Goal: Use online tool/utility: Utilize a website feature to perform a specific function

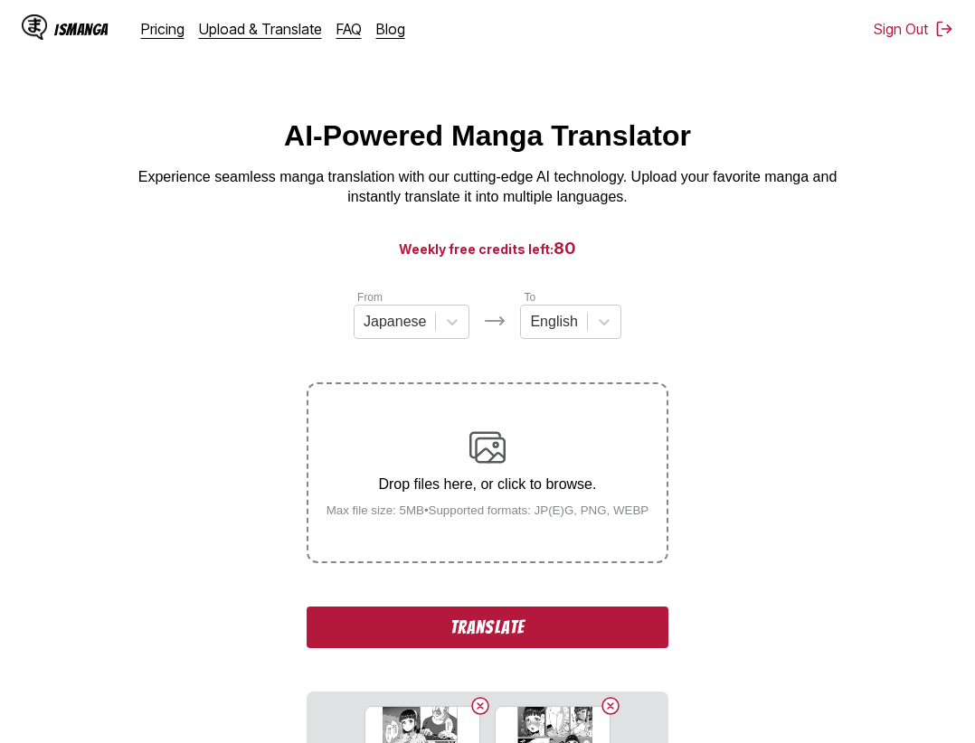
click at [537, 617] on button "Translate" at bounding box center [488, 628] width 362 height 42
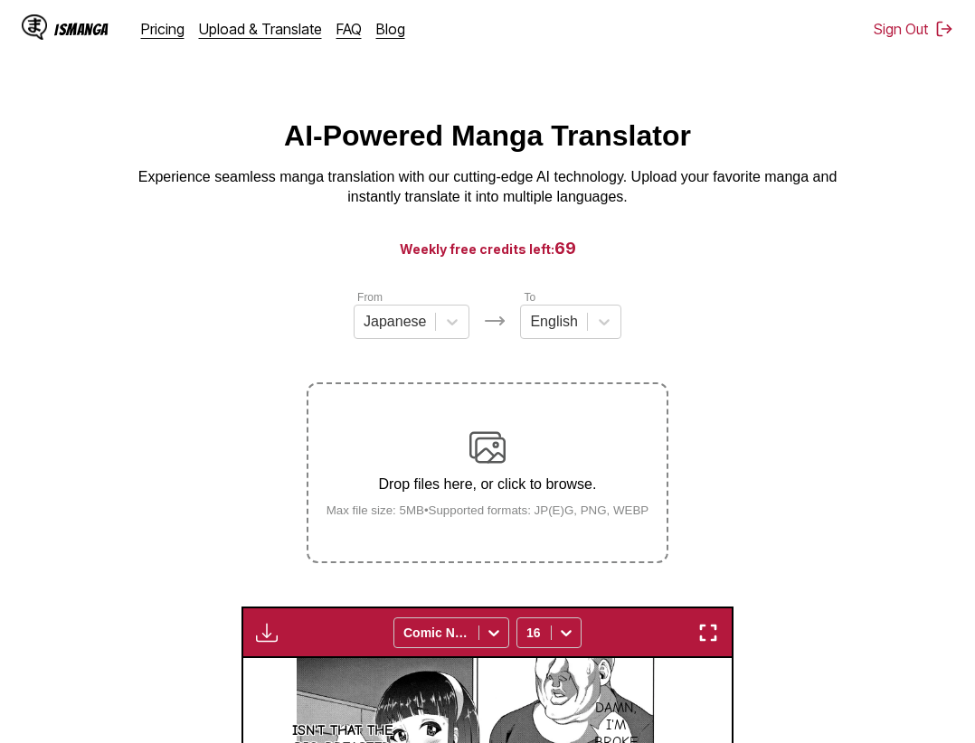
click at [703, 637] on img "button" at bounding box center [708, 633] width 22 height 22
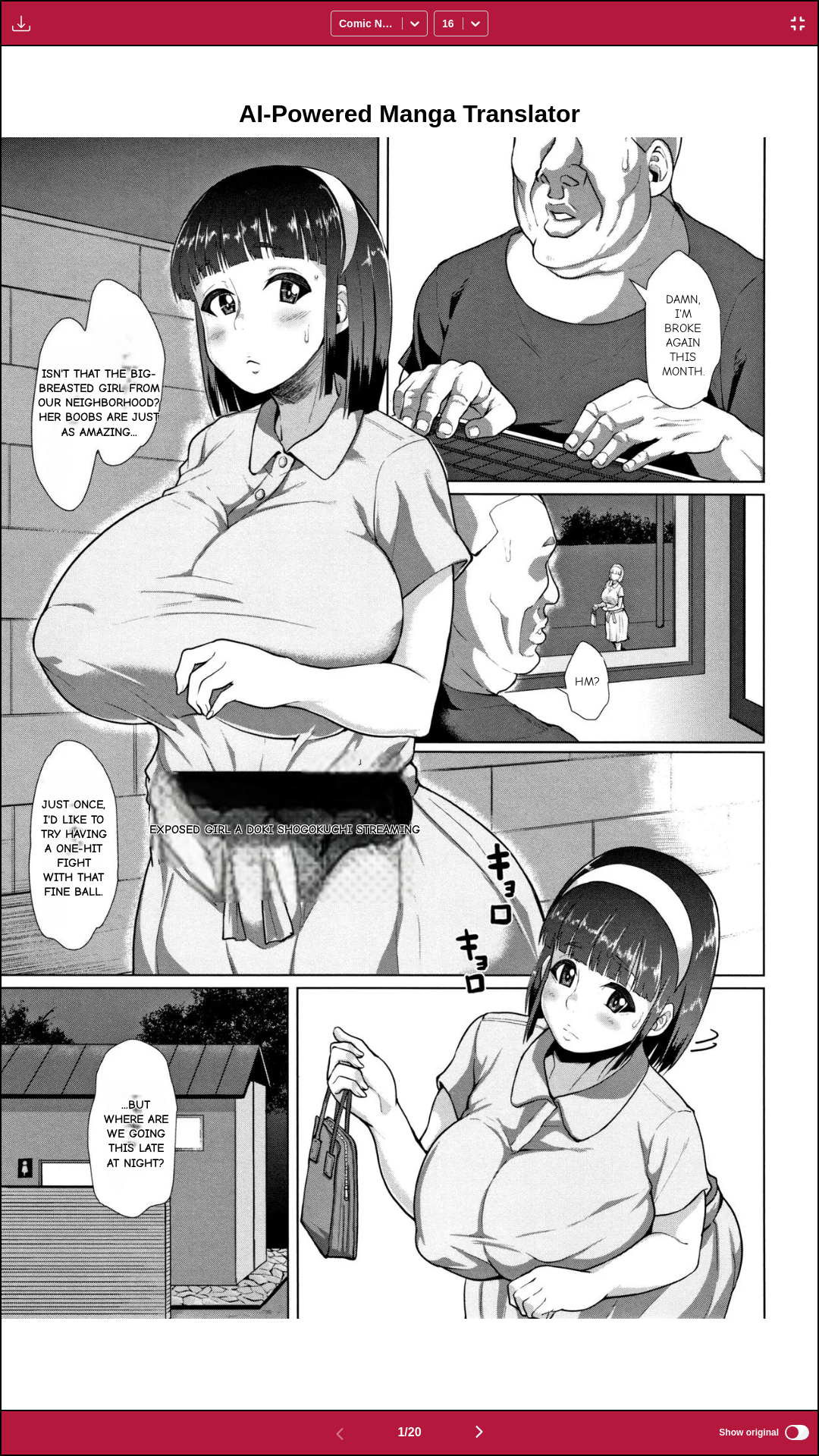
click at [637, 0] on div "Download Panel Download All Comic Neue 16" at bounding box center [409, 23] width 819 height 46
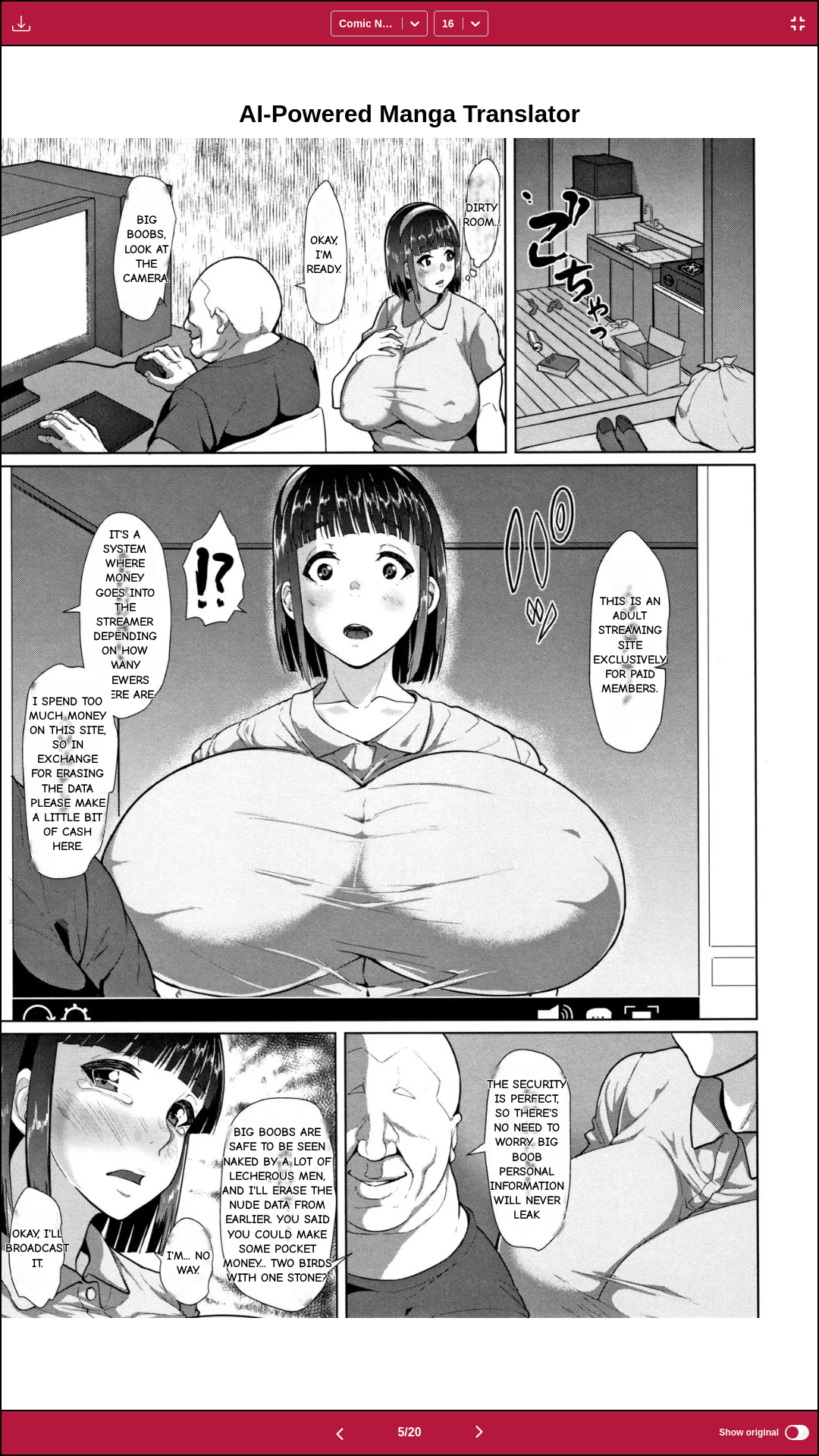
scroll to position [0, 4078]
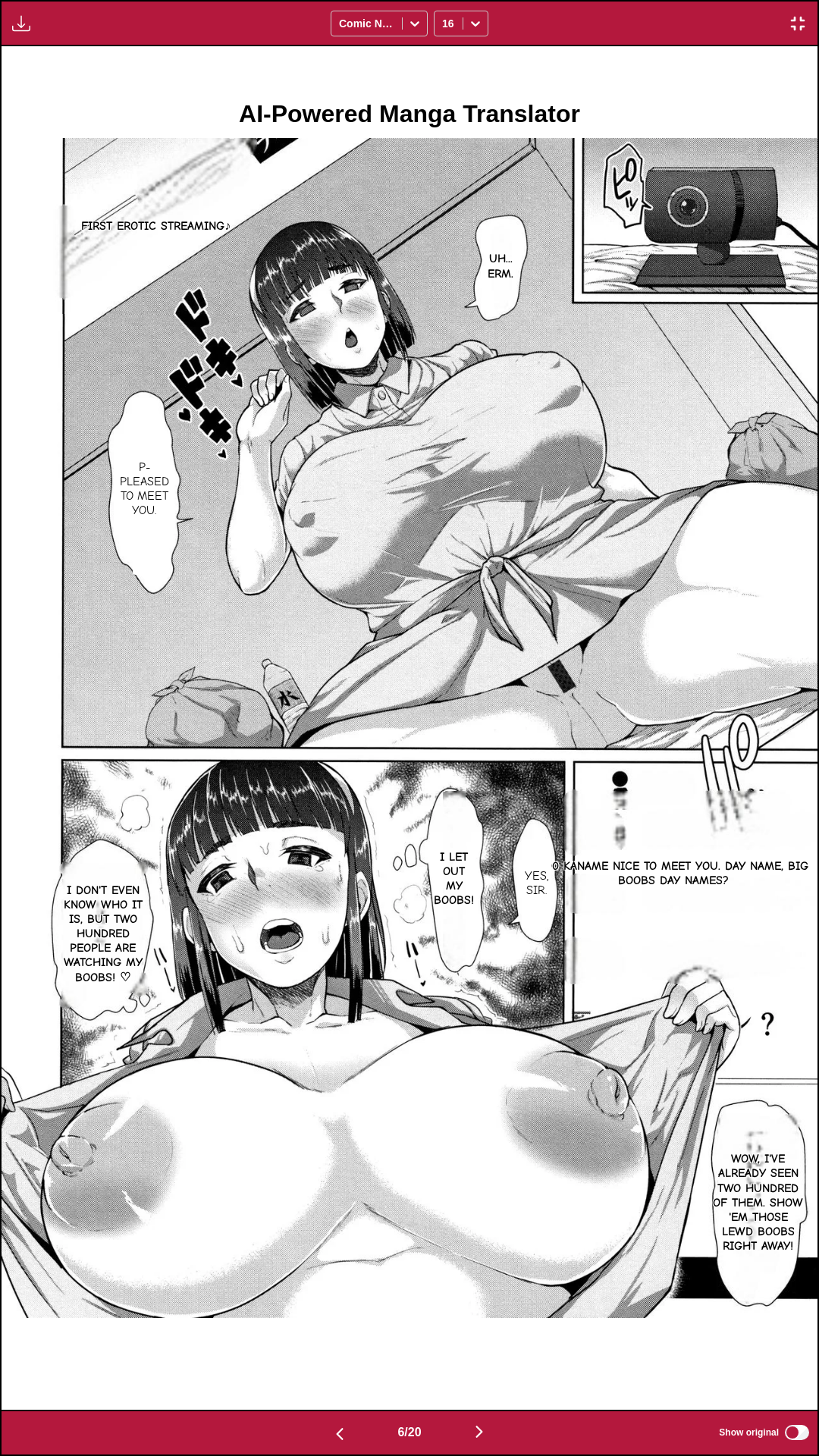
click at [802, 622] on div "6 / 20 Show original" at bounding box center [409, 1433] width 819 height 46
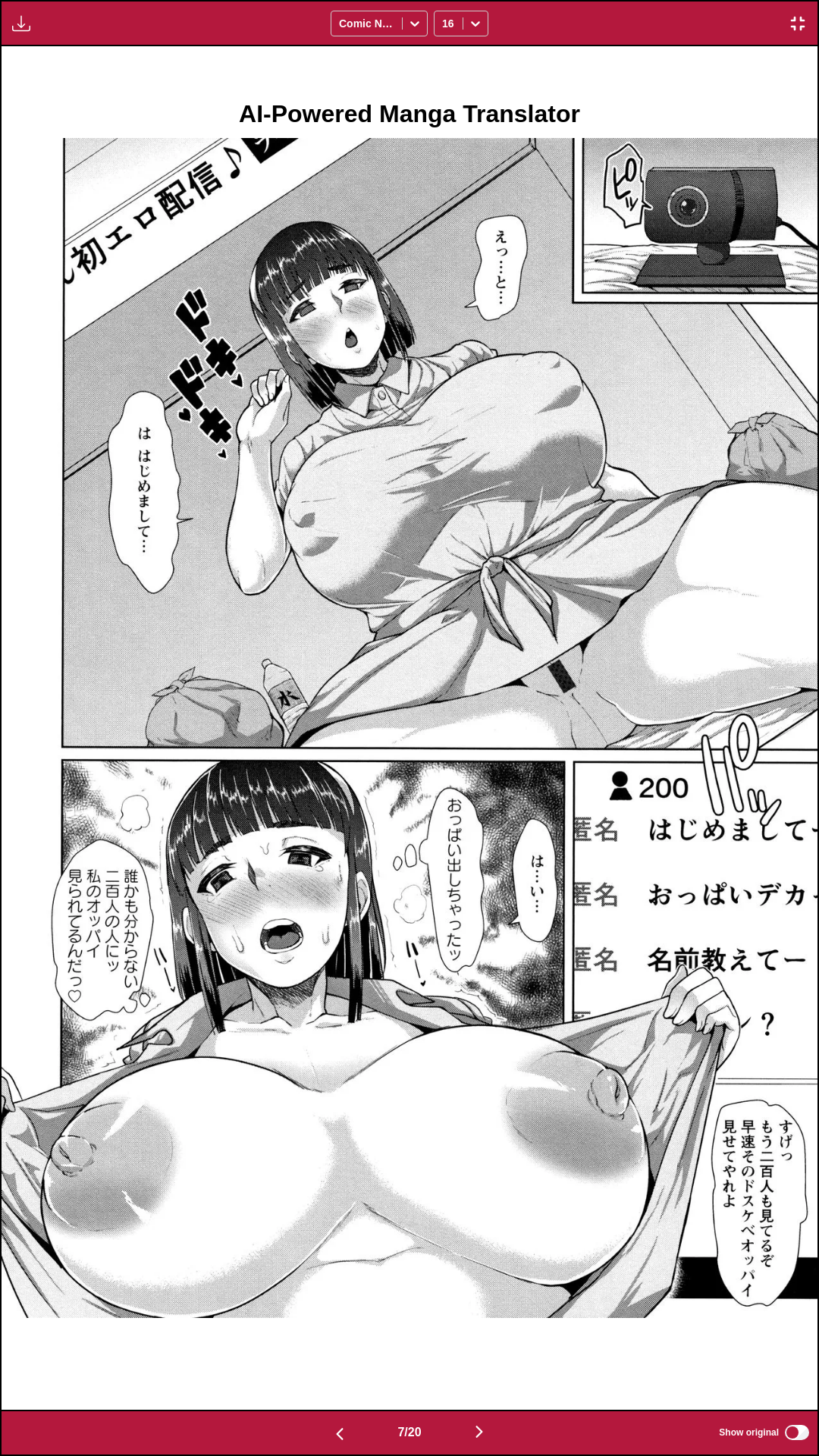
scroll to position [0, 4893]
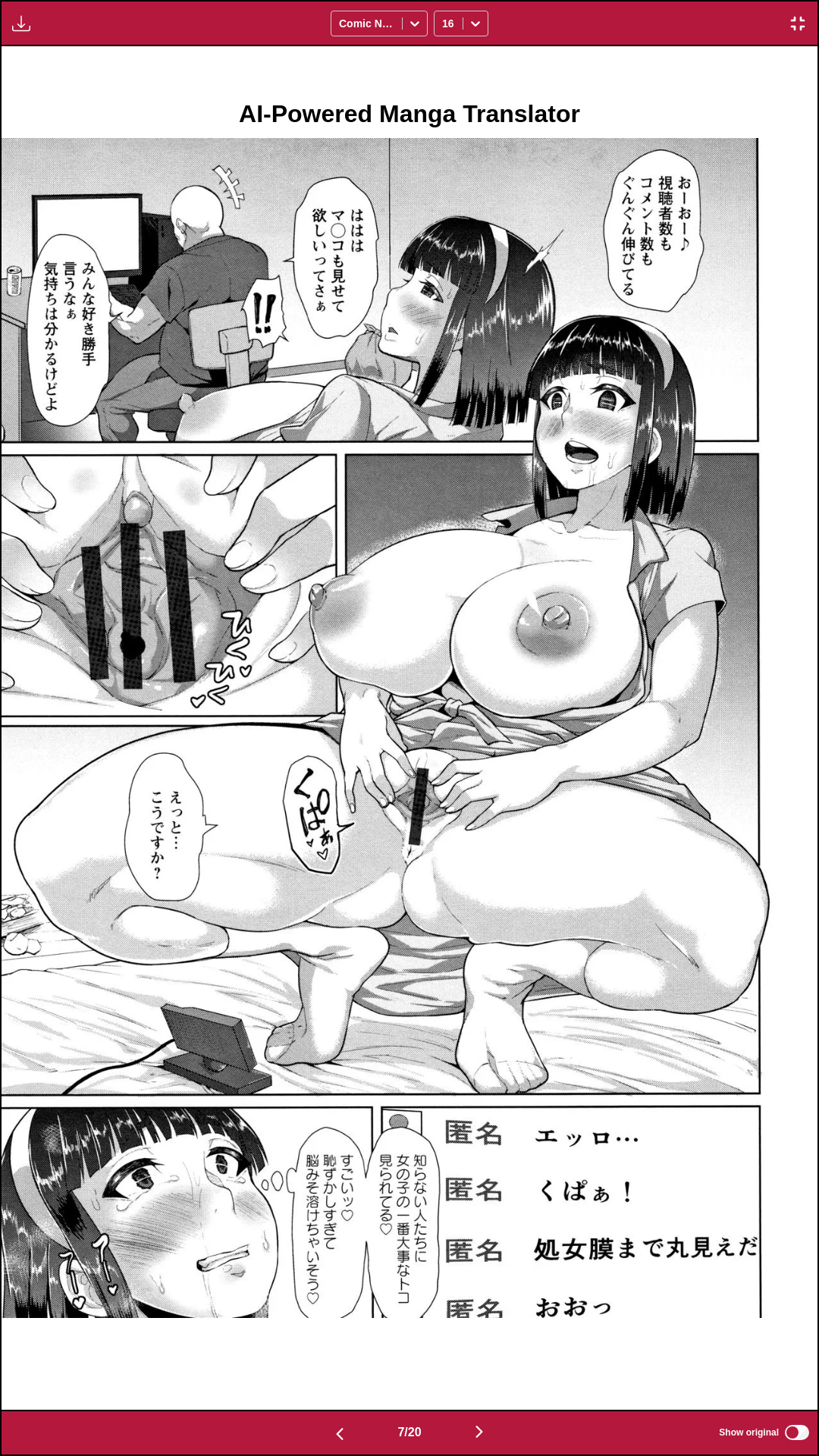
click at [796, 622] on div "7 / 20 Show original" at bounding box center [409, 1433] width 819 height 46
click at [804, 622] on label "Show original" at bounding box center [765, 1433] width 92 height 20
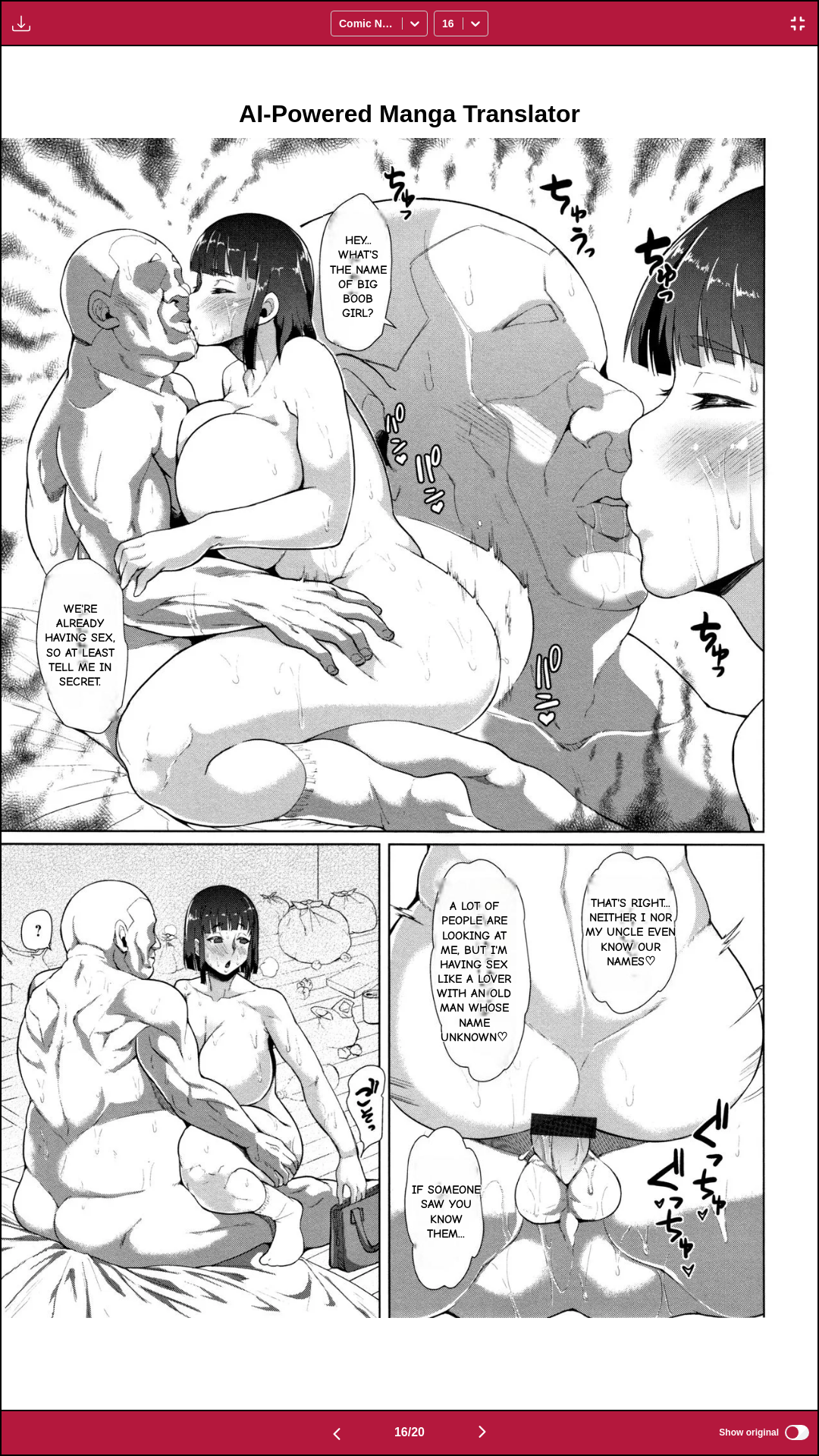
scroll to position [0, 12234]
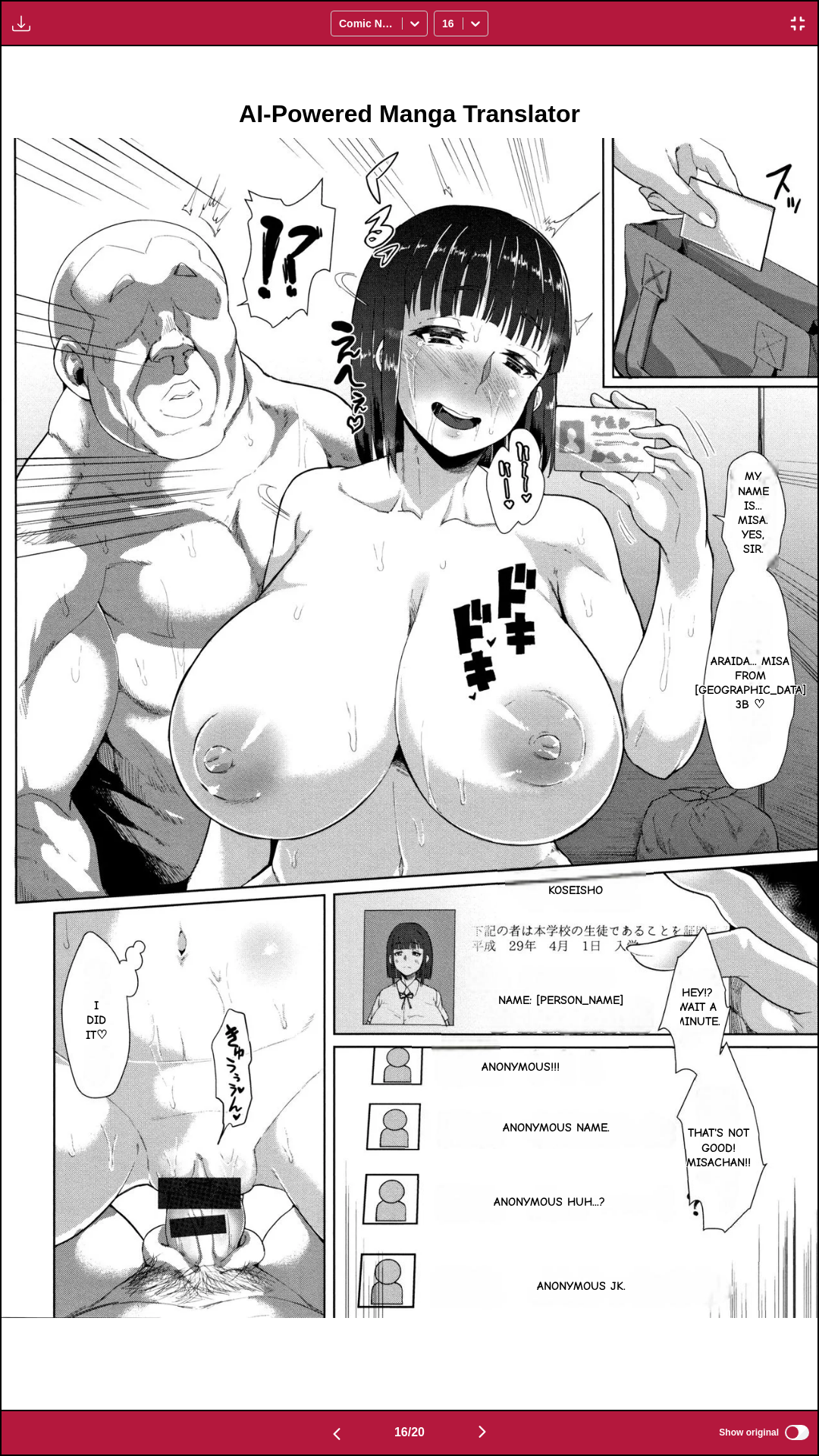
click at [804, 622] on label "Show original" at bounding box center [765, 1433] width 92 height 20
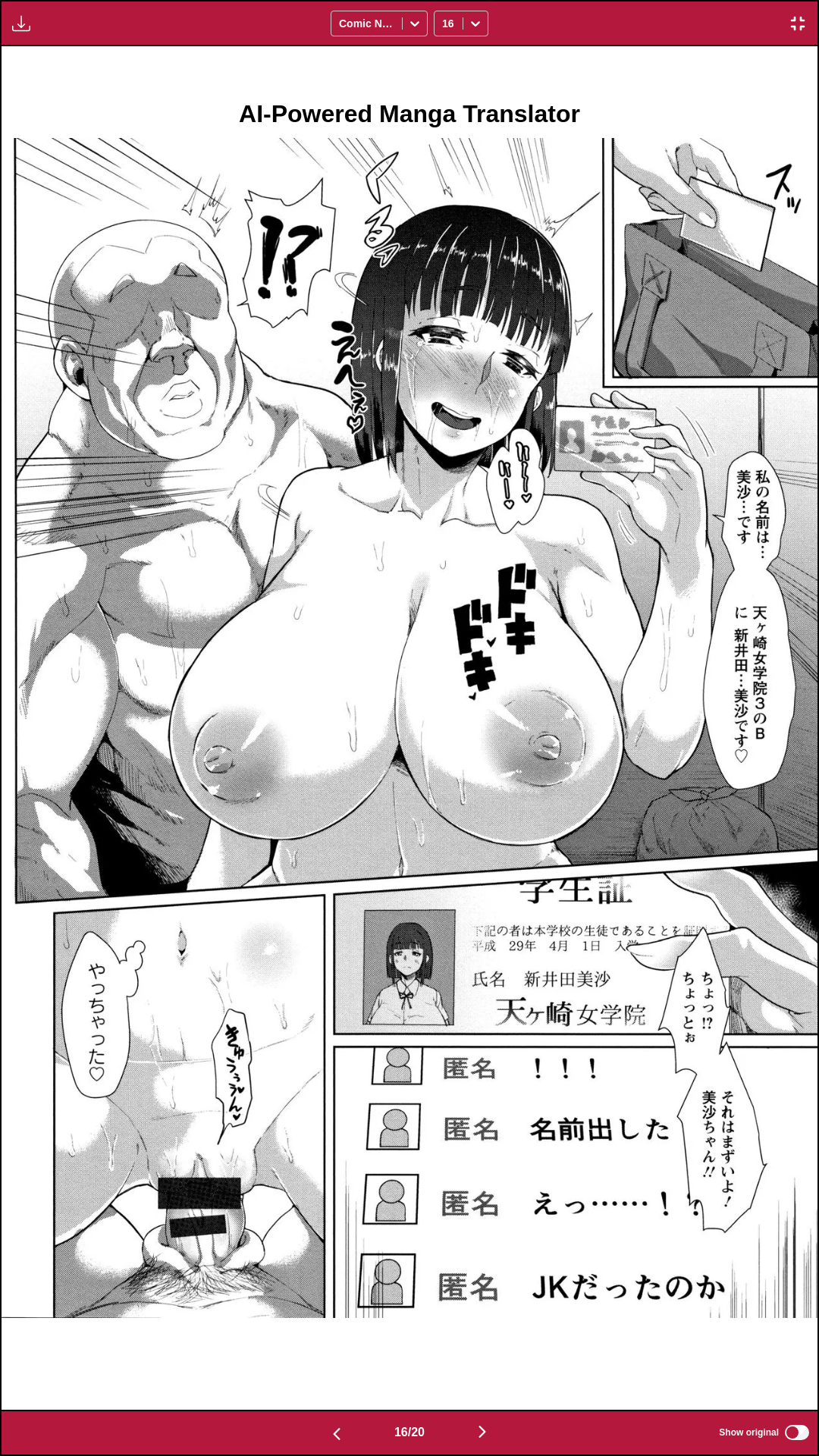
scroll to position [0, 13050]
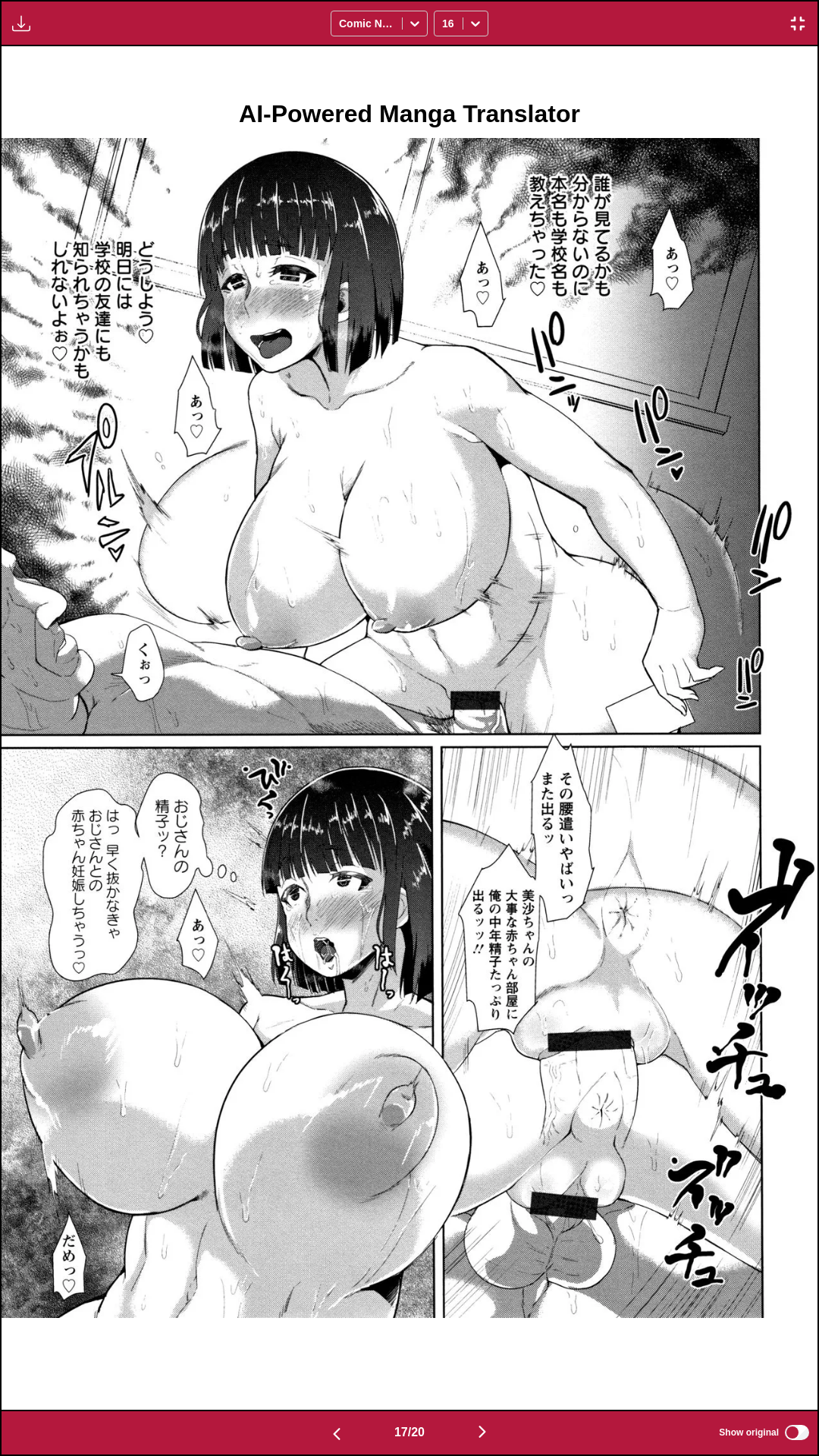
click at [804, 622] on label "Show original" at bounding box center [765, 1433] width 92 height 20
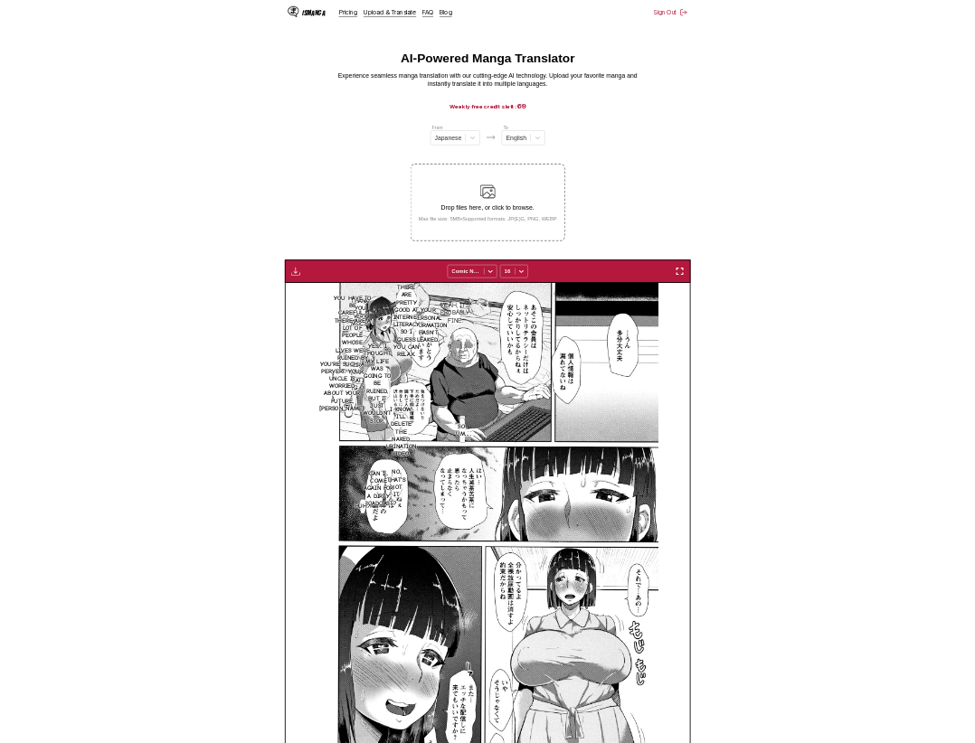
scroll to position [0, 9285]
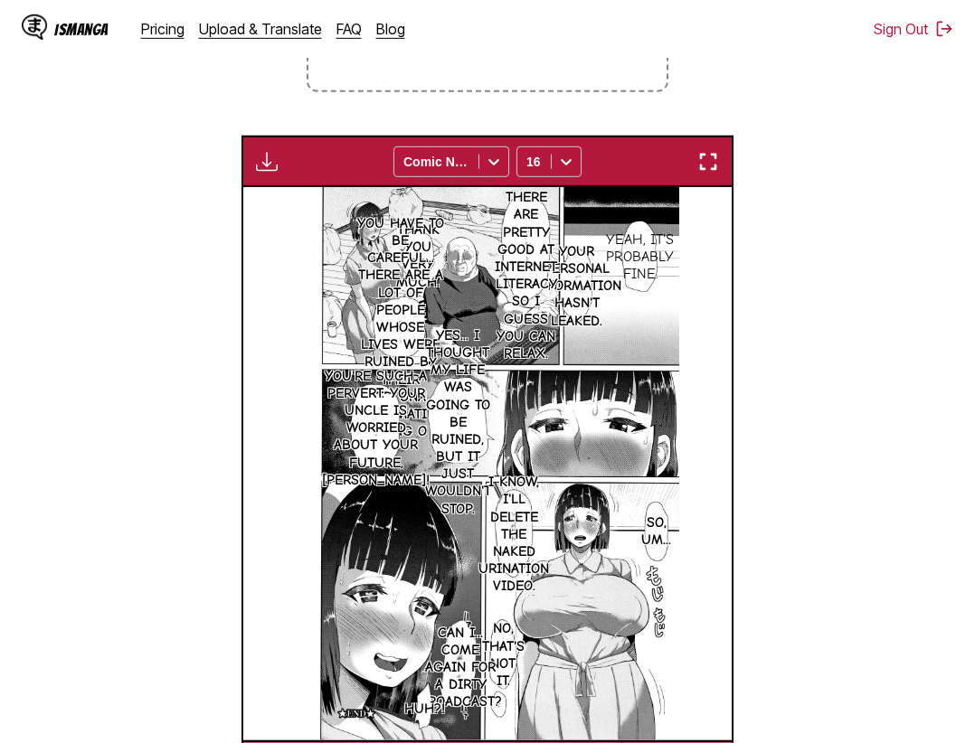
scroll to position [194, 0]
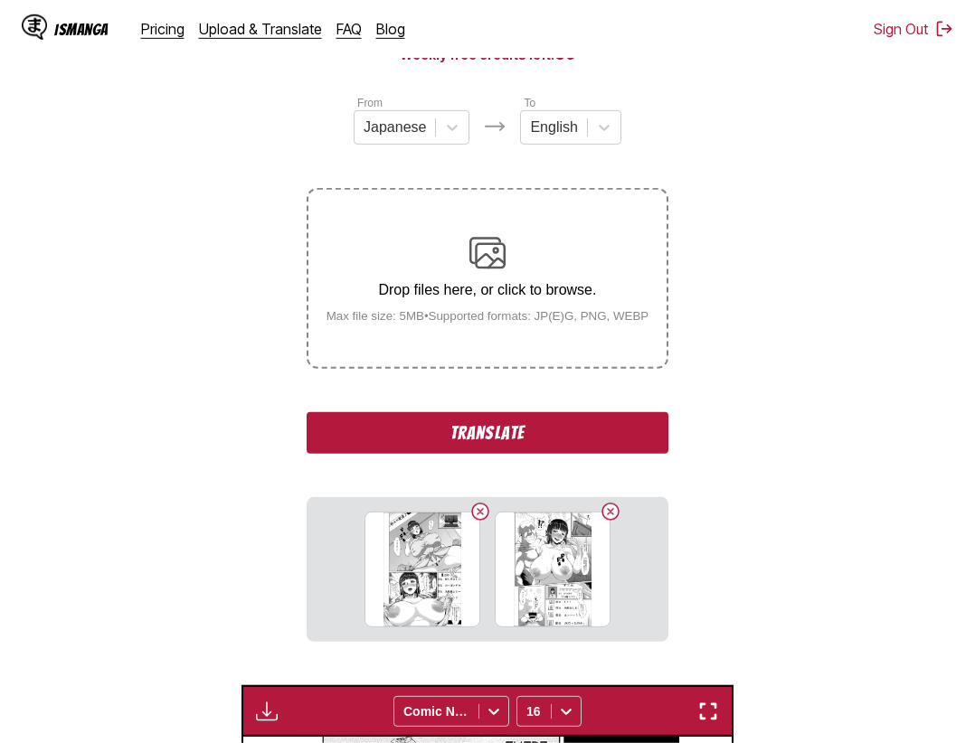
click at [601, 436] on button "Translate" at bounding box center [488, 433] width 362 height 42
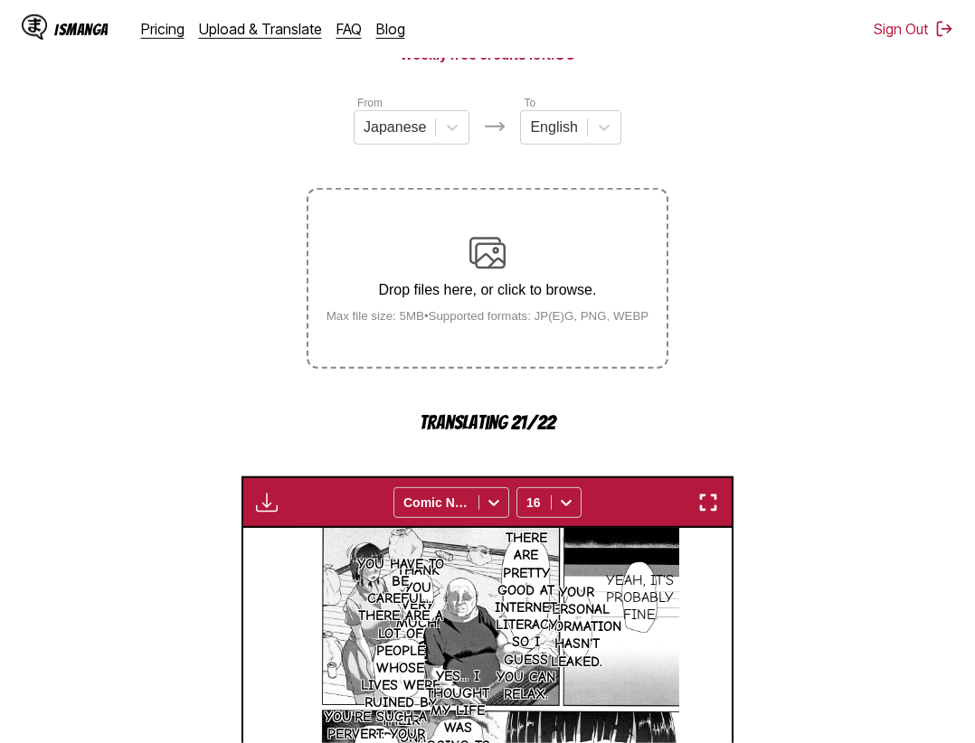
scroll to position [656, 0]
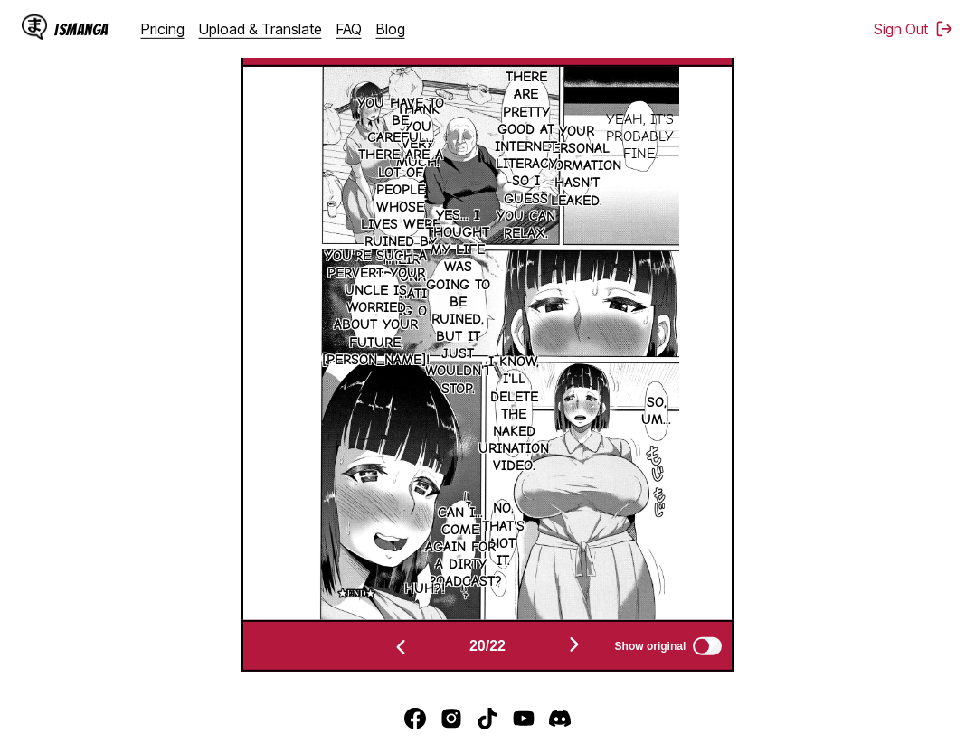
click at [591, 652] on button "button" at bounding box center [574, 646] width 109 height 26
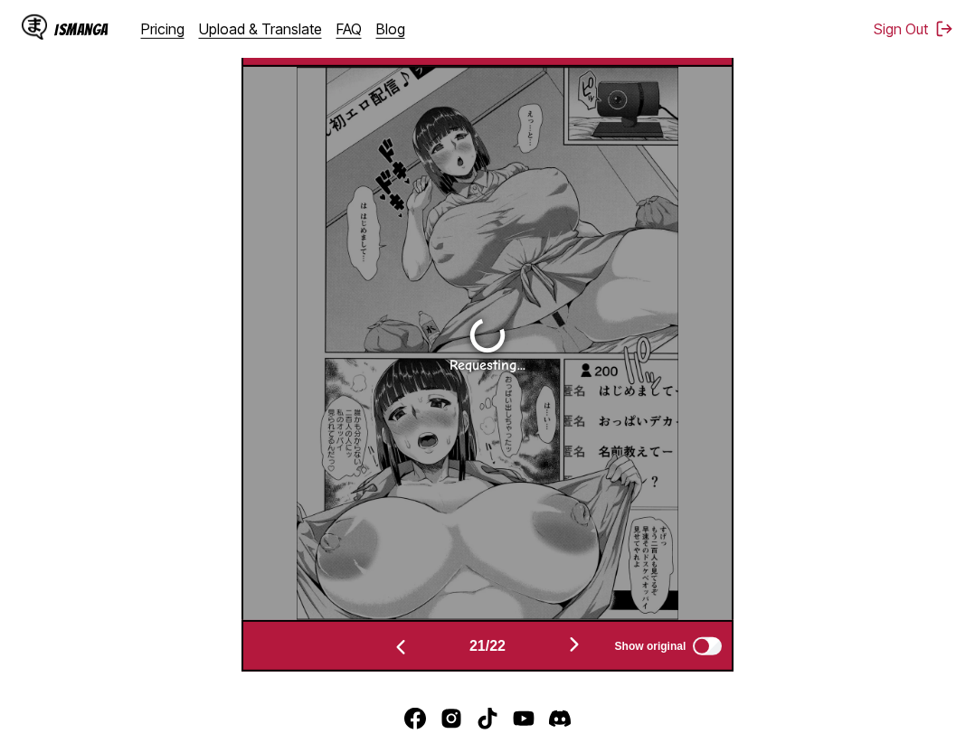
scroll to position [471, 0]
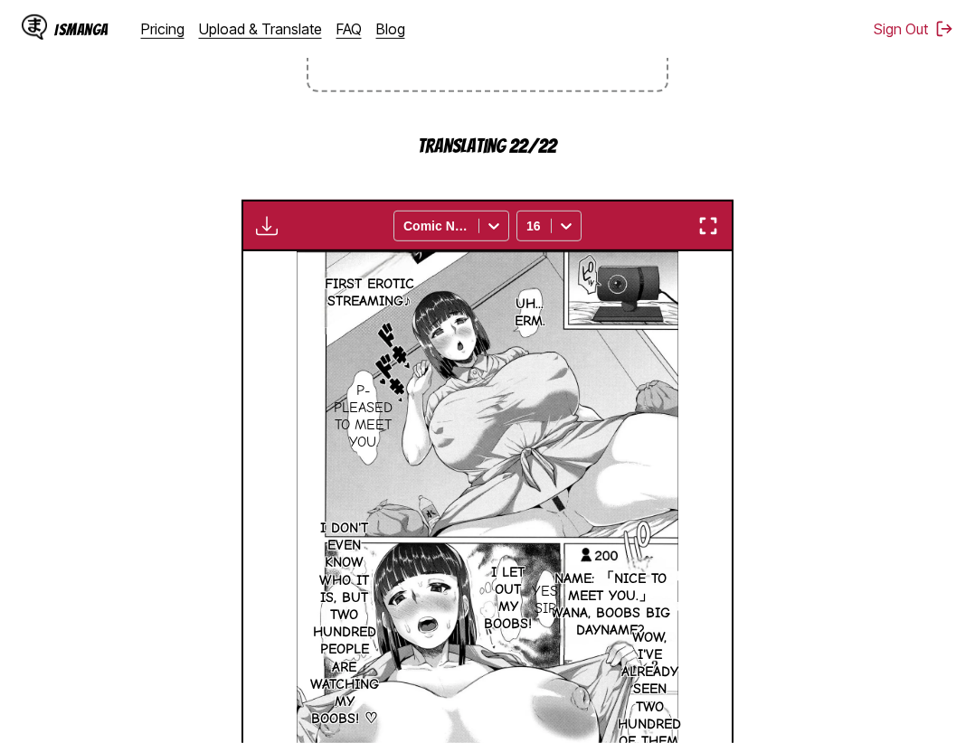
click at [715, 231] on img "button" at bounding box center [708, 226] width 22 height 22
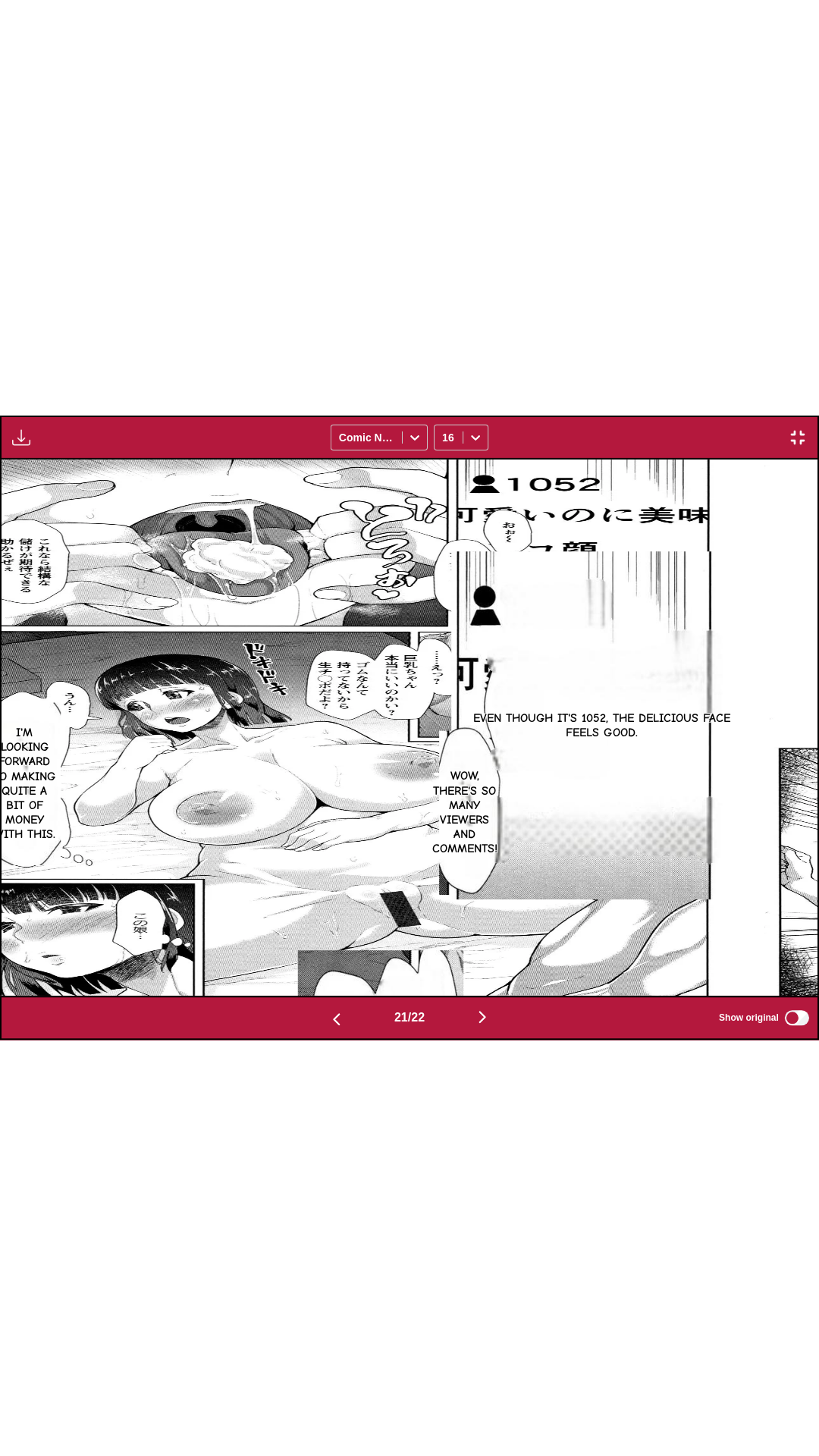
scroll to position [0, 16311]
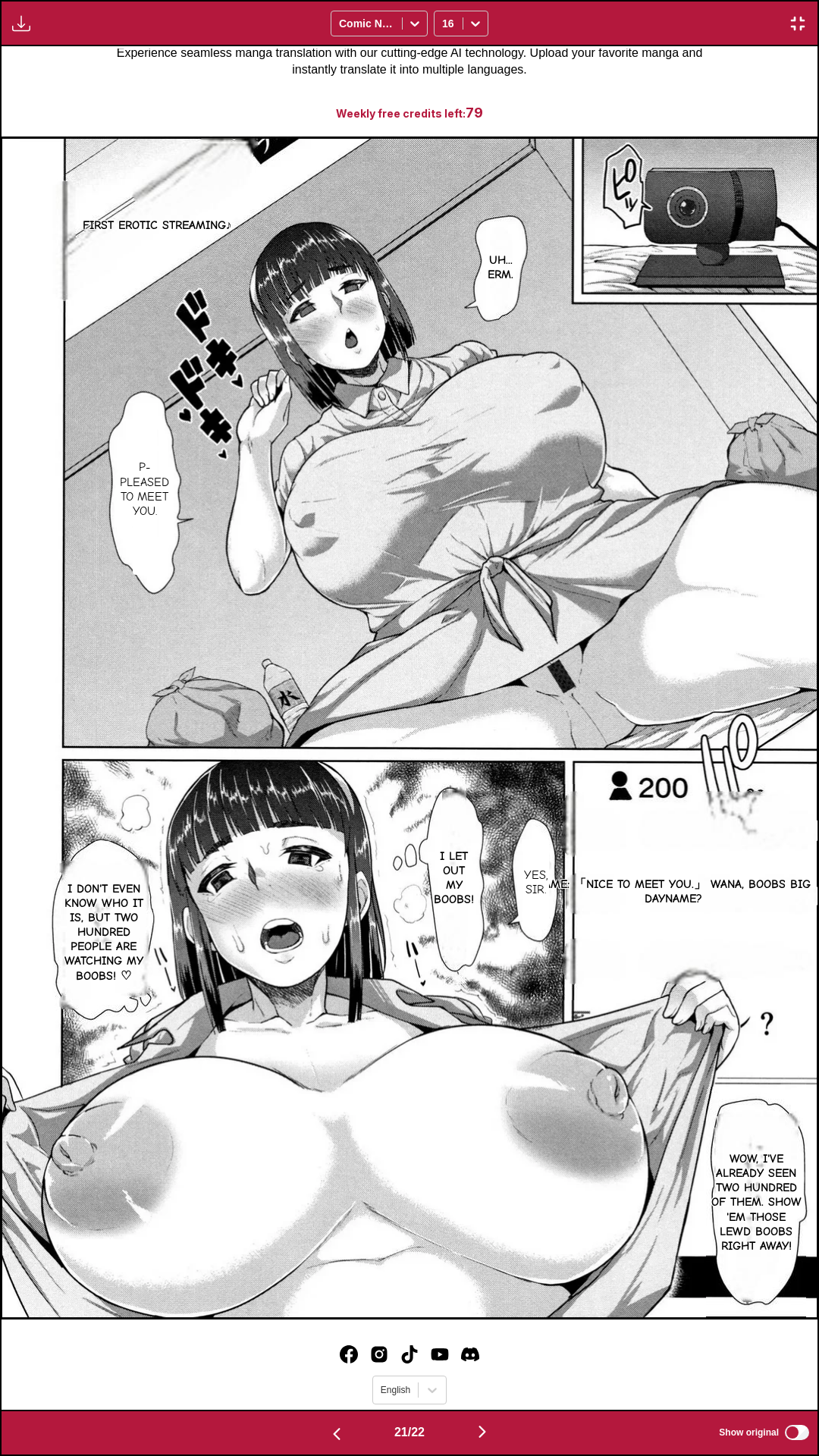
click at [618, 0] on div "Waiting for translations to be done... Comic Neue 16" at bounding box center [409, 23] width 819 height 46
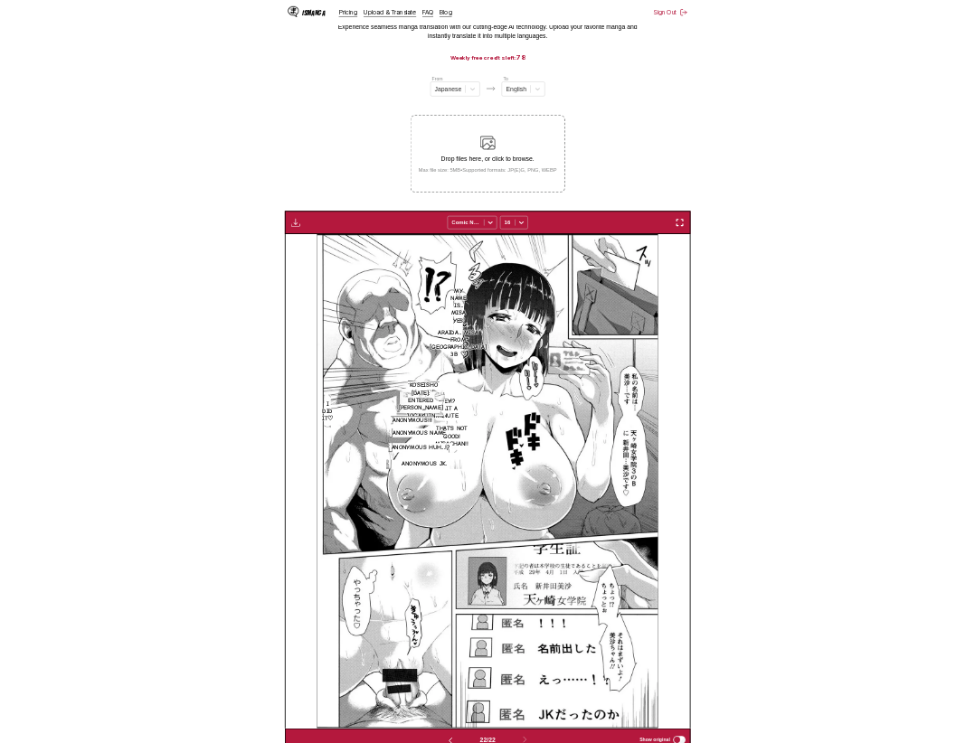
scroll to position [0, 10263]
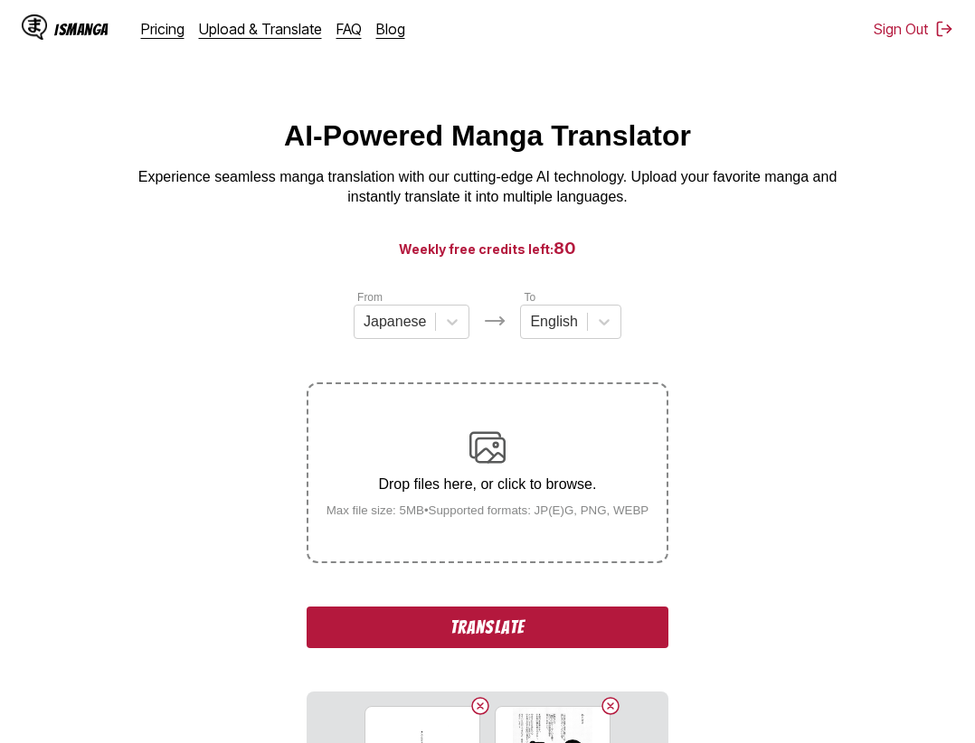
click at [445, 628] on button "Translate" at bounding box center [488, 628] width 362 height 42
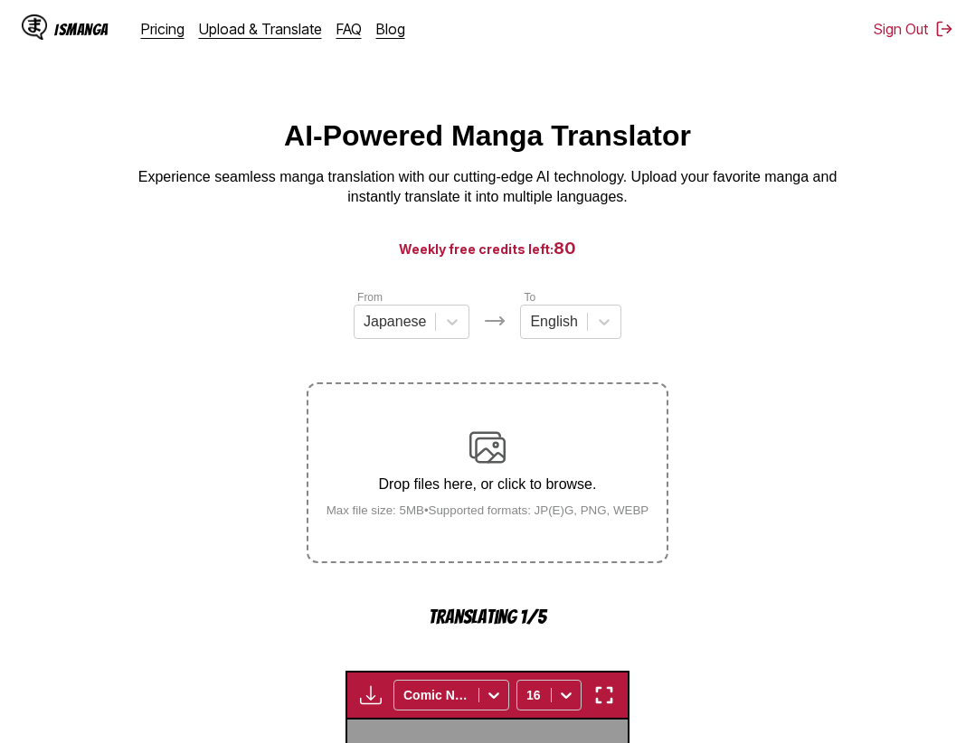
scroll to position [557, 0]
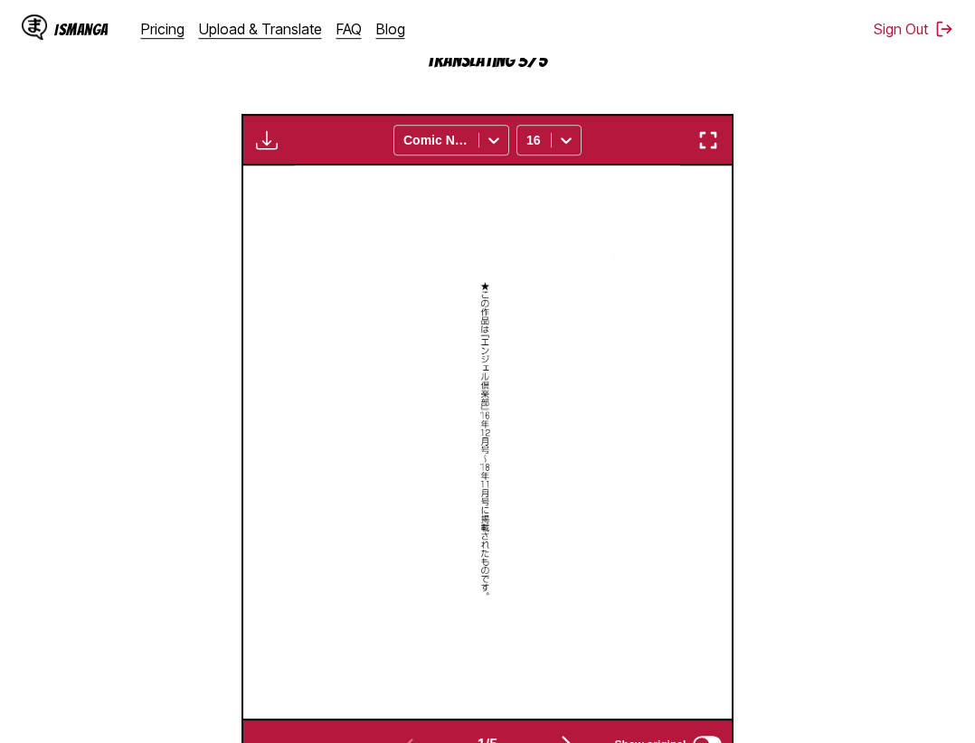
click at [716, 137] on img "button" at bounding box center [708, 140] width 22 height 22
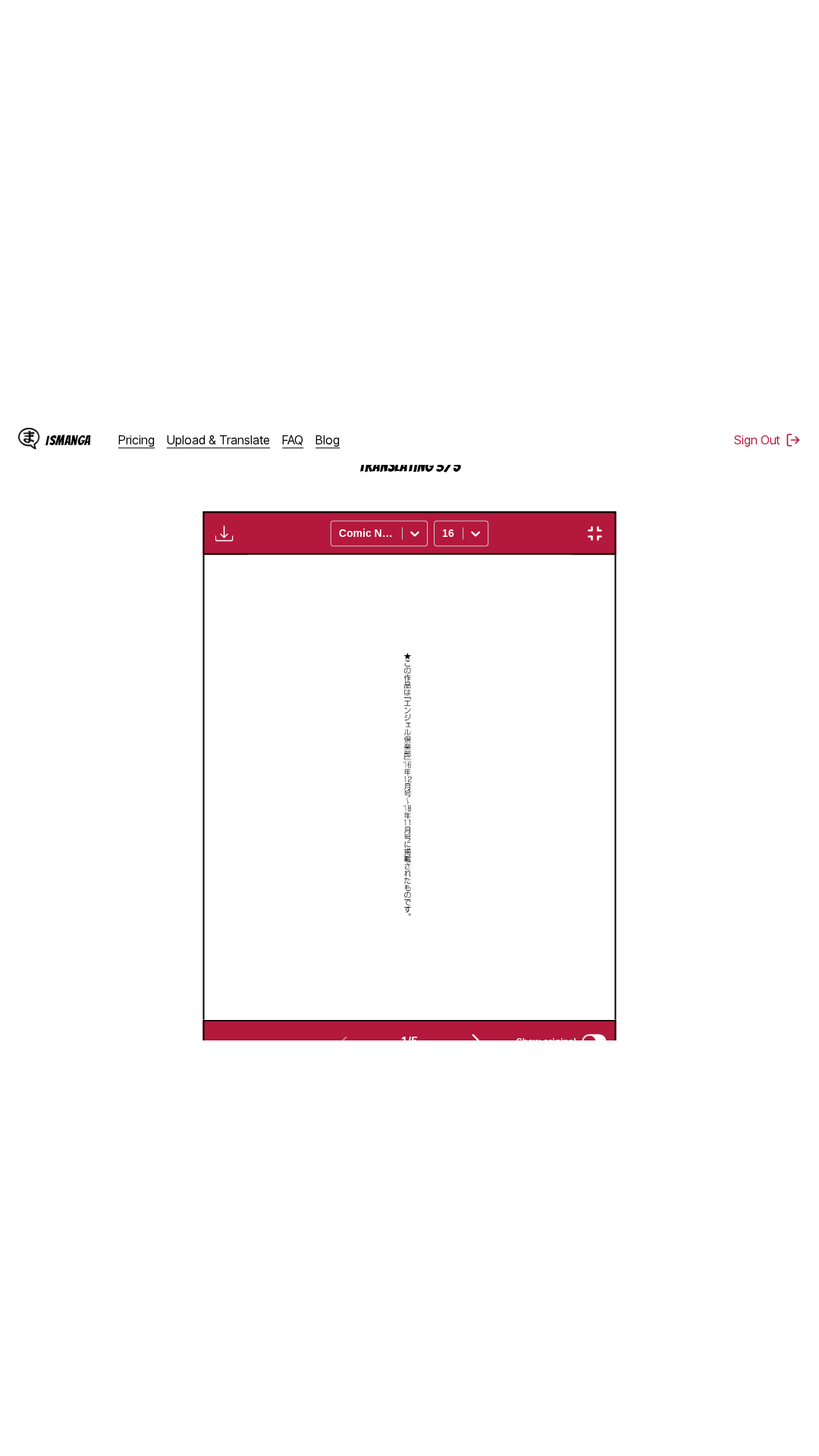
scroll to position [96, 0]
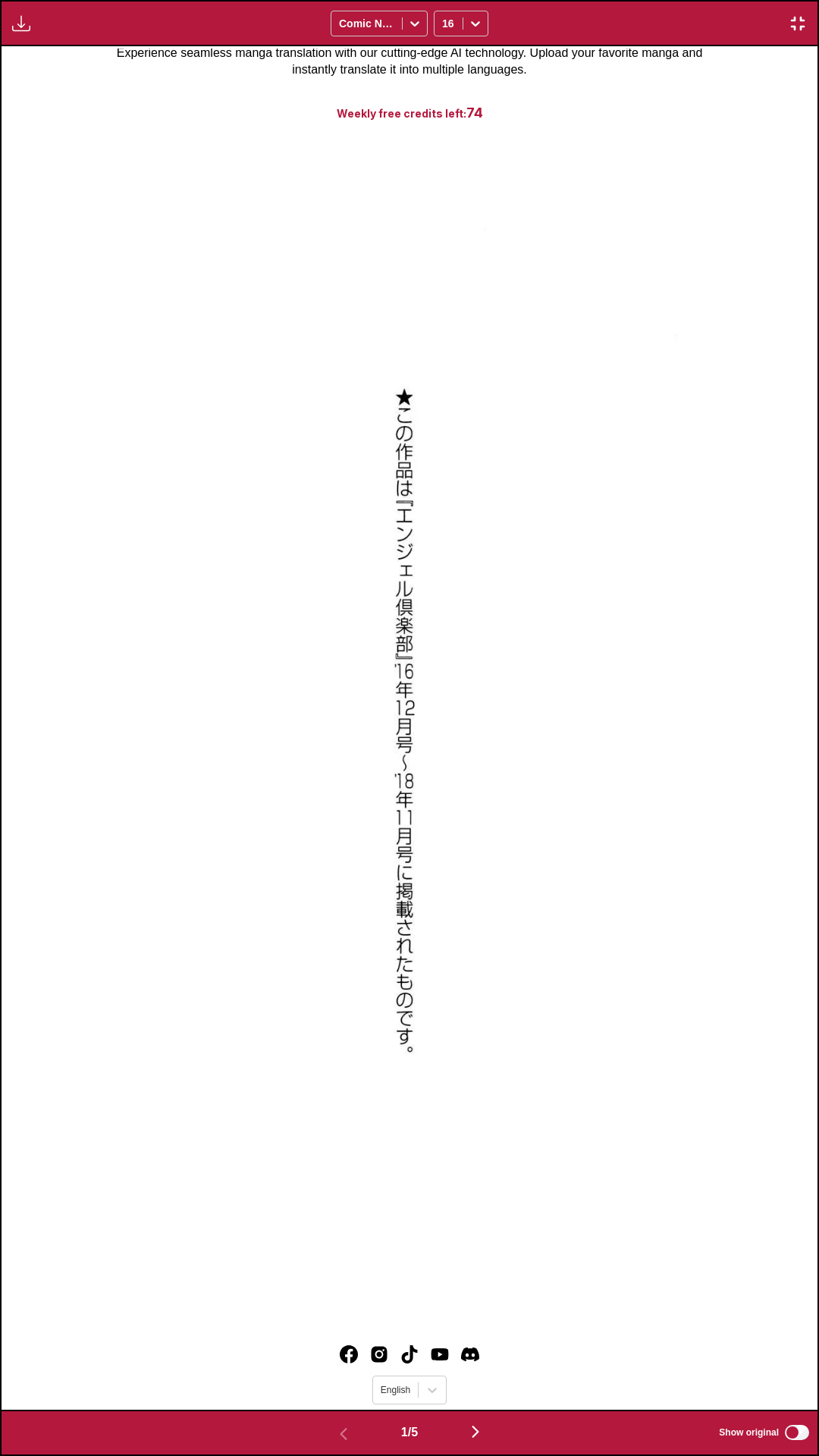
click at [521, 0] on div "Waiting for translations to be done... Comic Neue 16" at bounding box center [409, 23] width 819 height 46
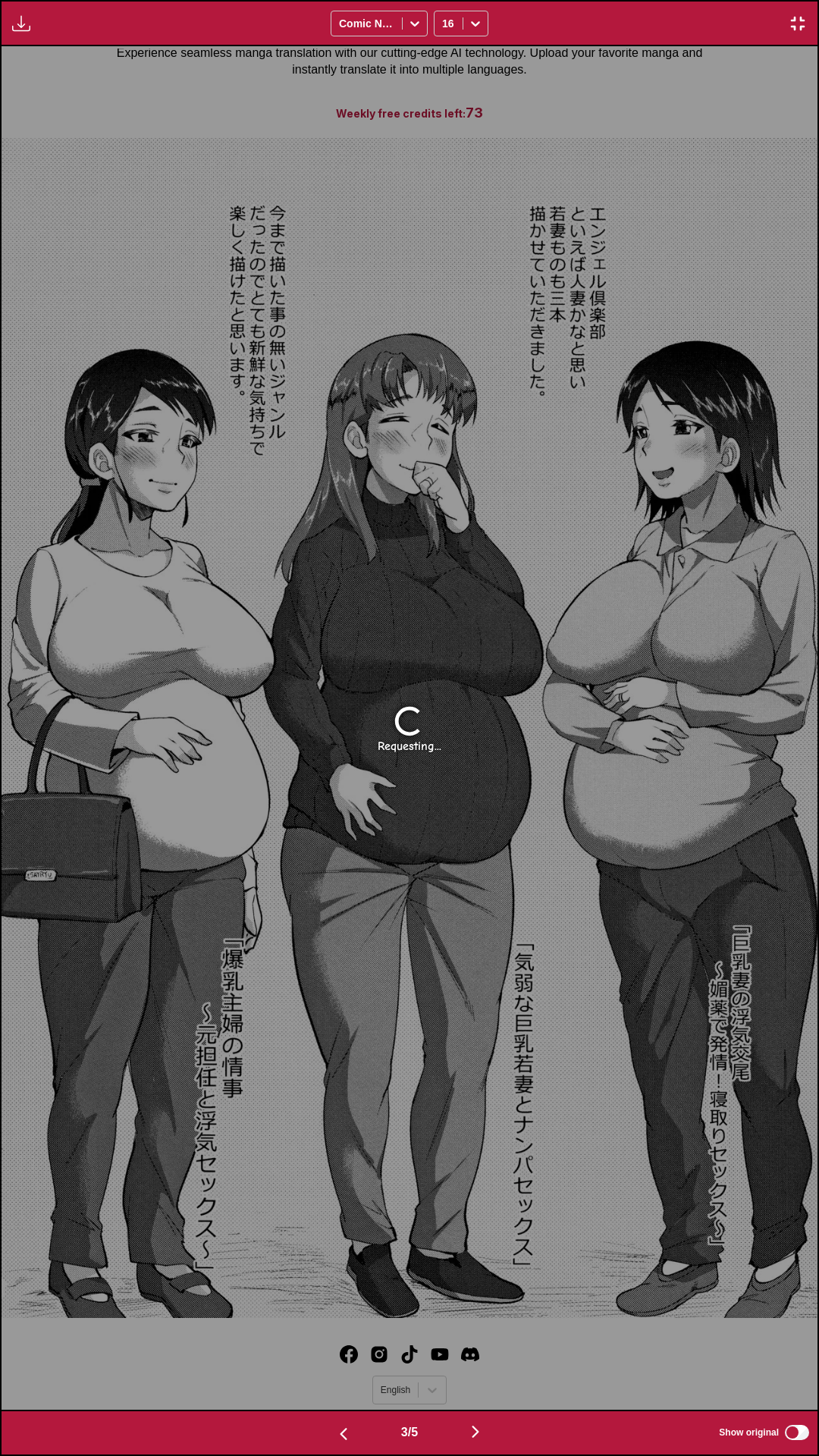
scroll to position [0, 816]
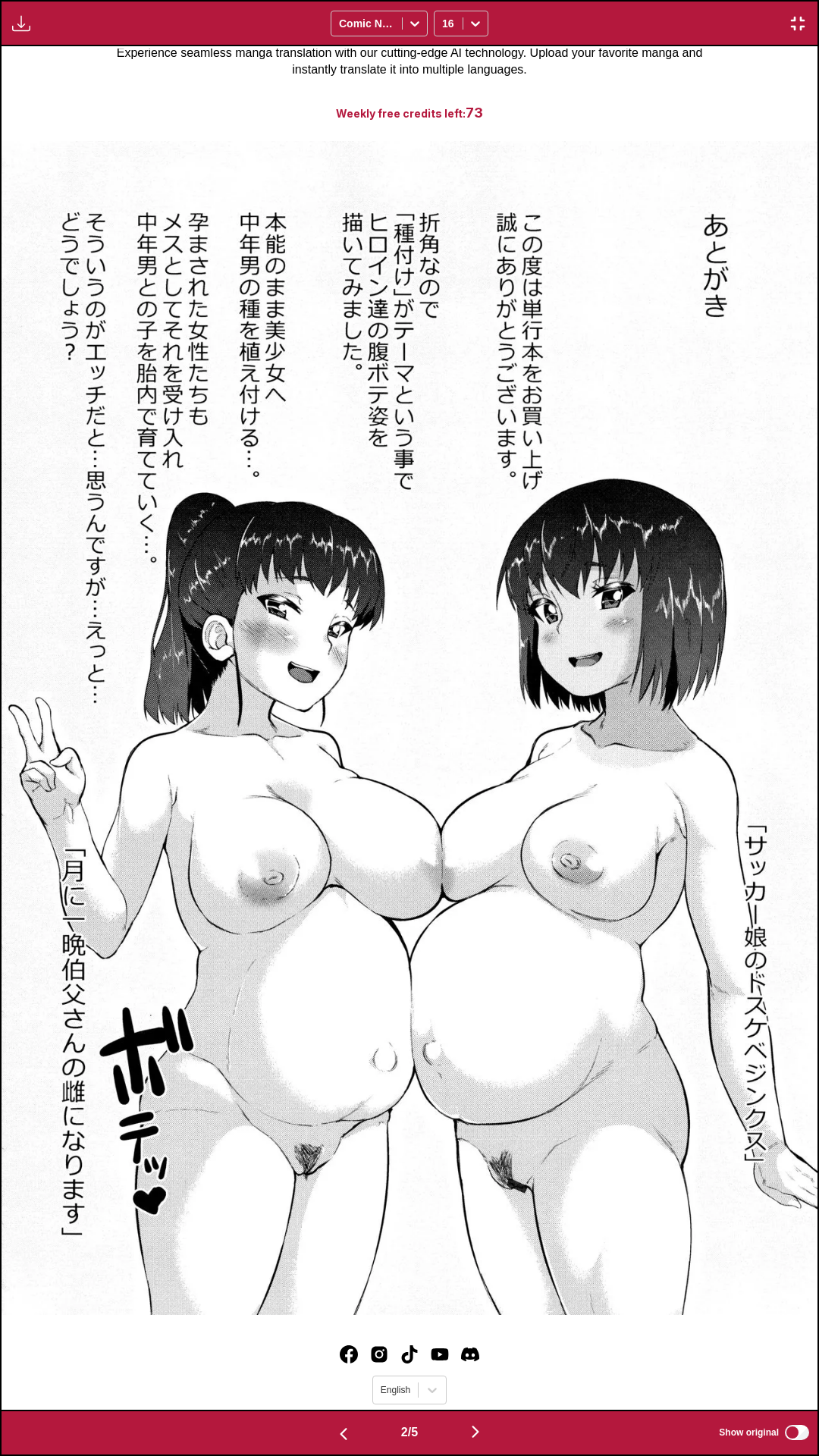
click at [795, 27] on img "button" at bounding box center [797, 23] width 18 height 18
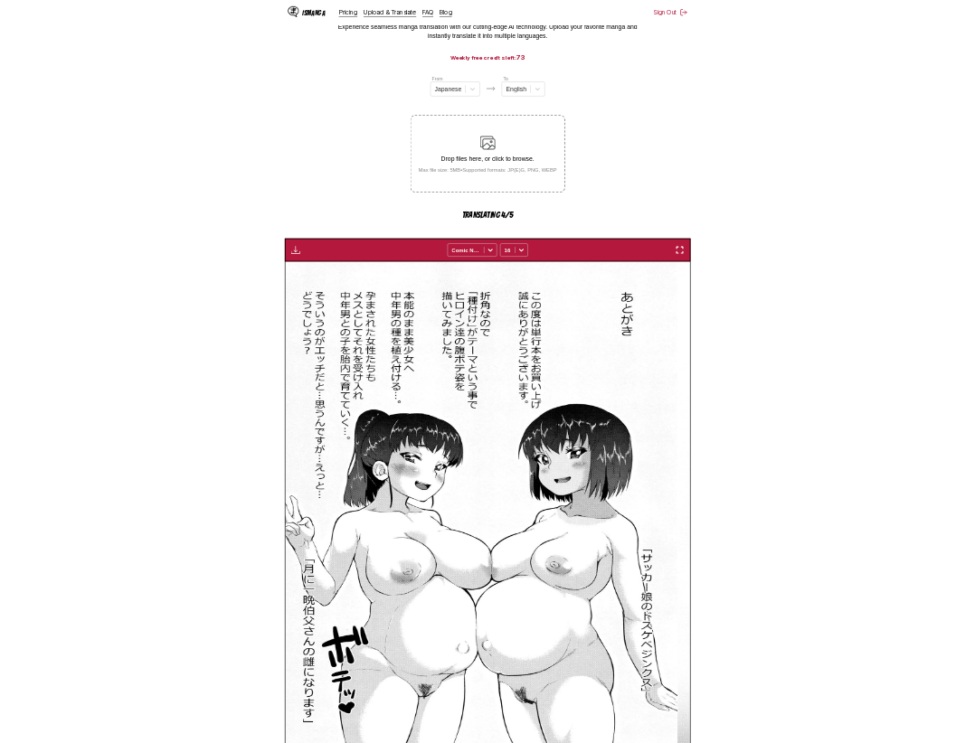
scroll to position [0, 488]
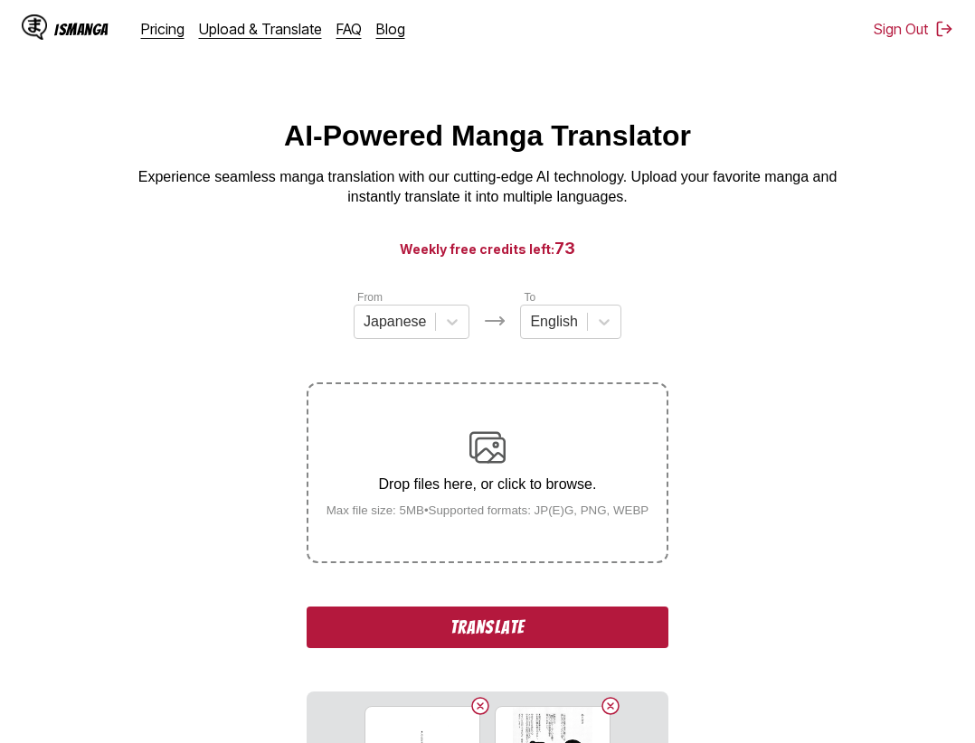
click at [550, 646] on button "Translate" at bounding box center [488, 628] width 362 height 42
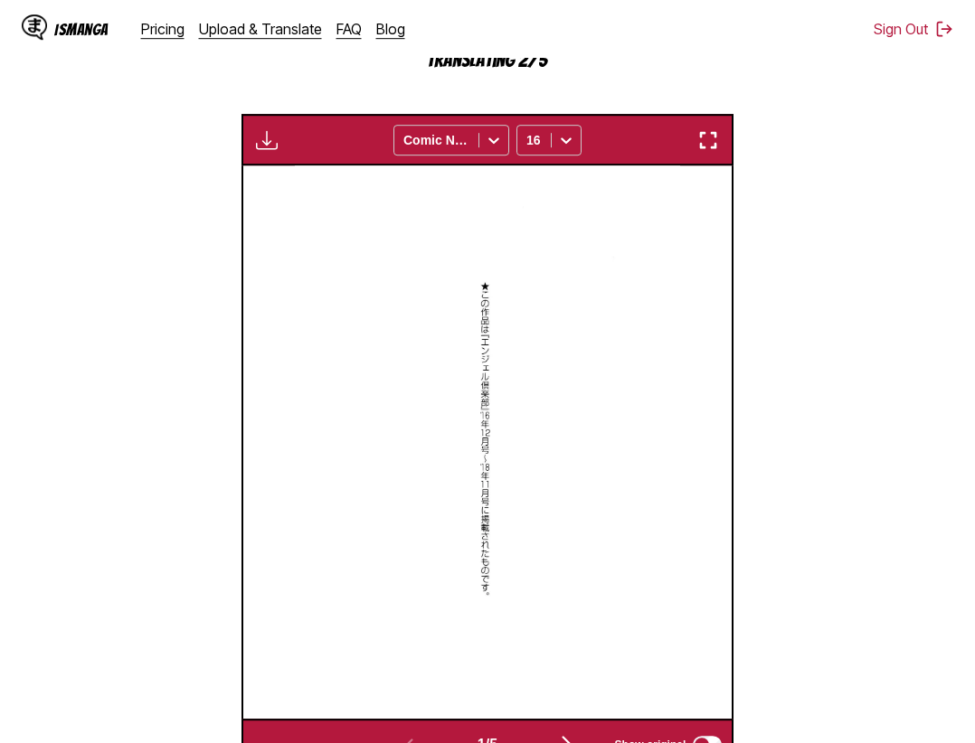
scroll to position [755, 0]
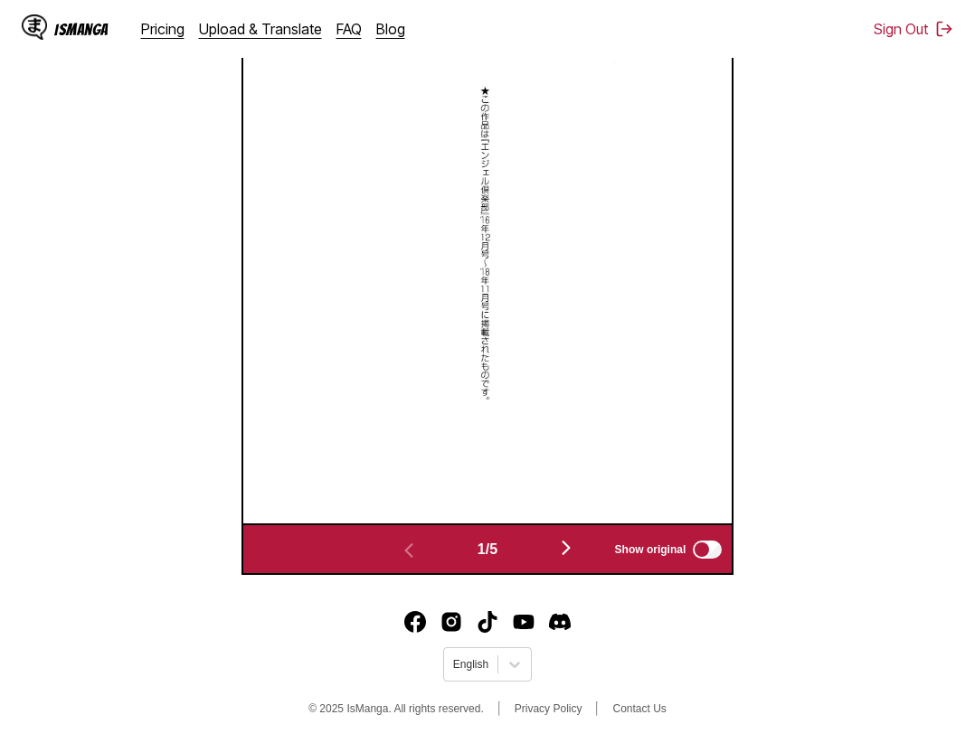
click at [557, 539] on button "button" at bounding box center [566, 549] width 109 height 26
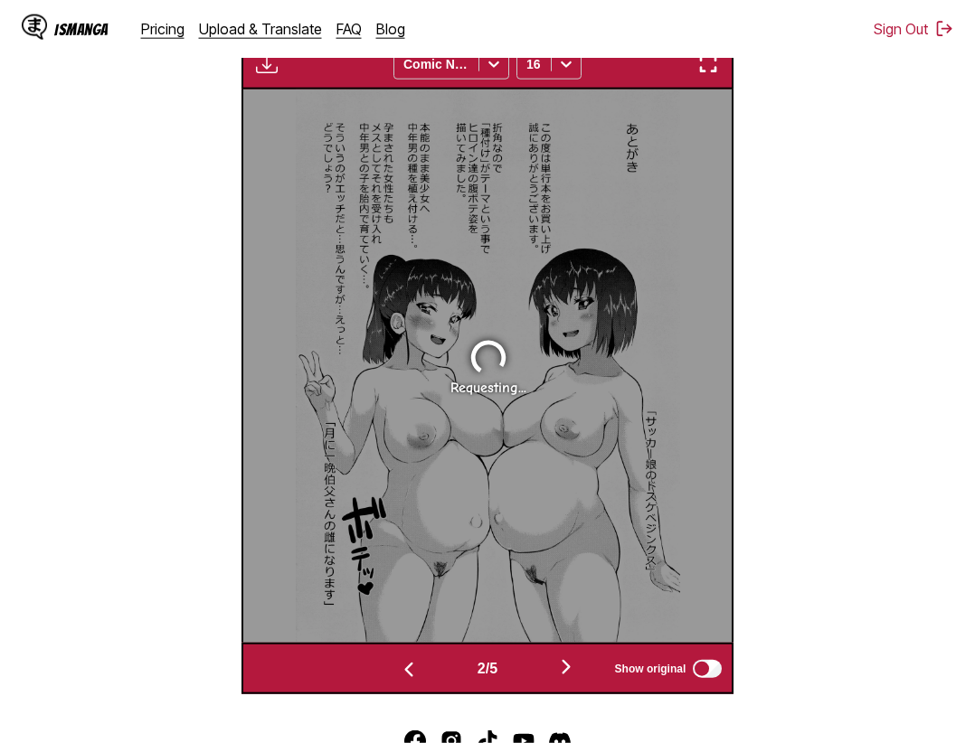
scroll to position [541, 0]
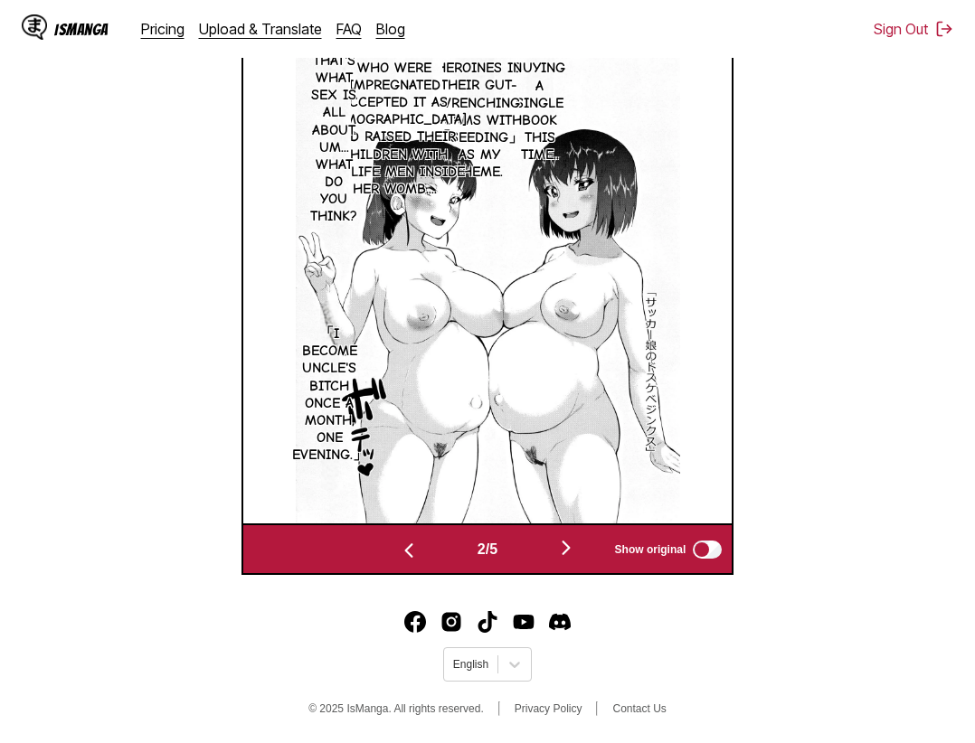
click at [577, 548] on img "button" at bounding box center [566, 548] width 22 height 22
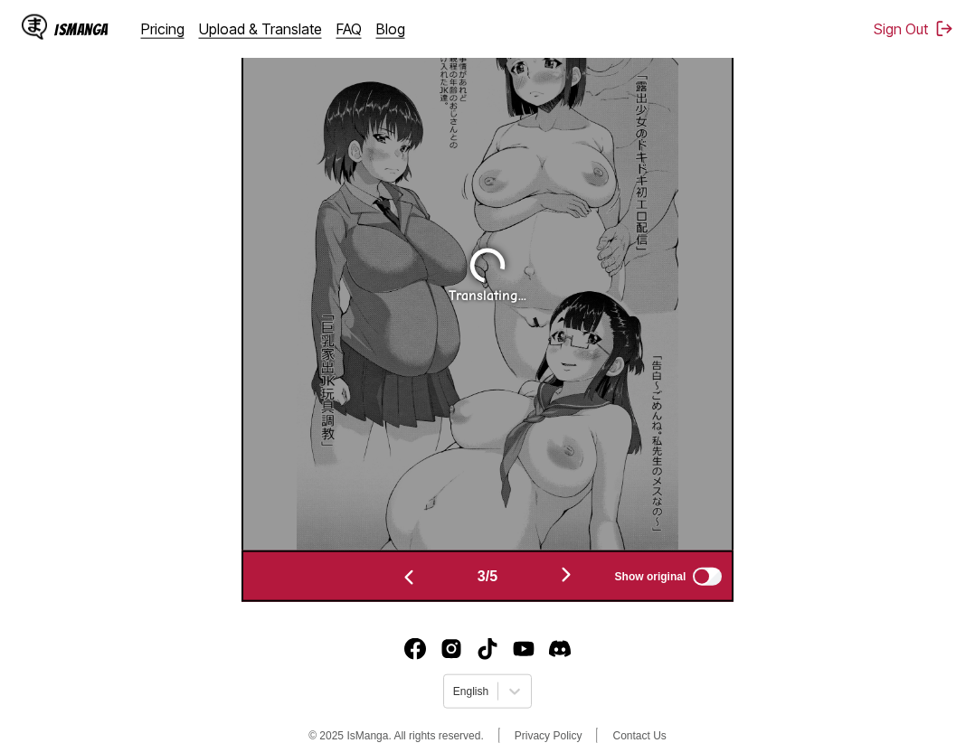
scroll to position [633, 0]
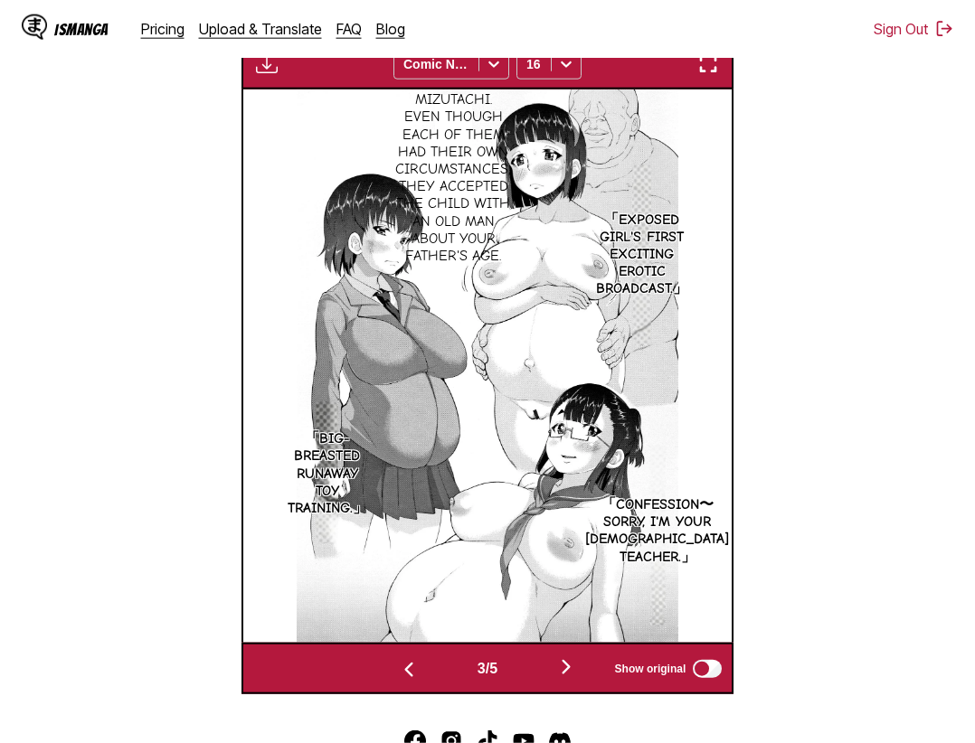
click at [557, 668] on button "button" at bounding box center [566, 669] width 109 height 26
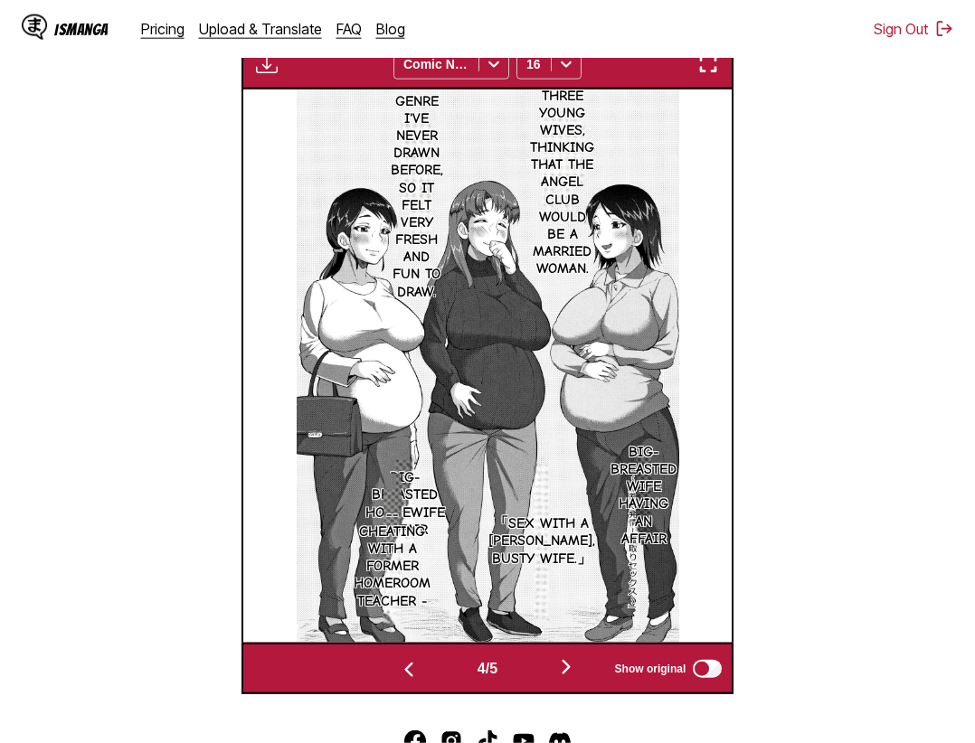
click at [557, 668] on button "button" at bounding box center [566, 669] width 109 height 26
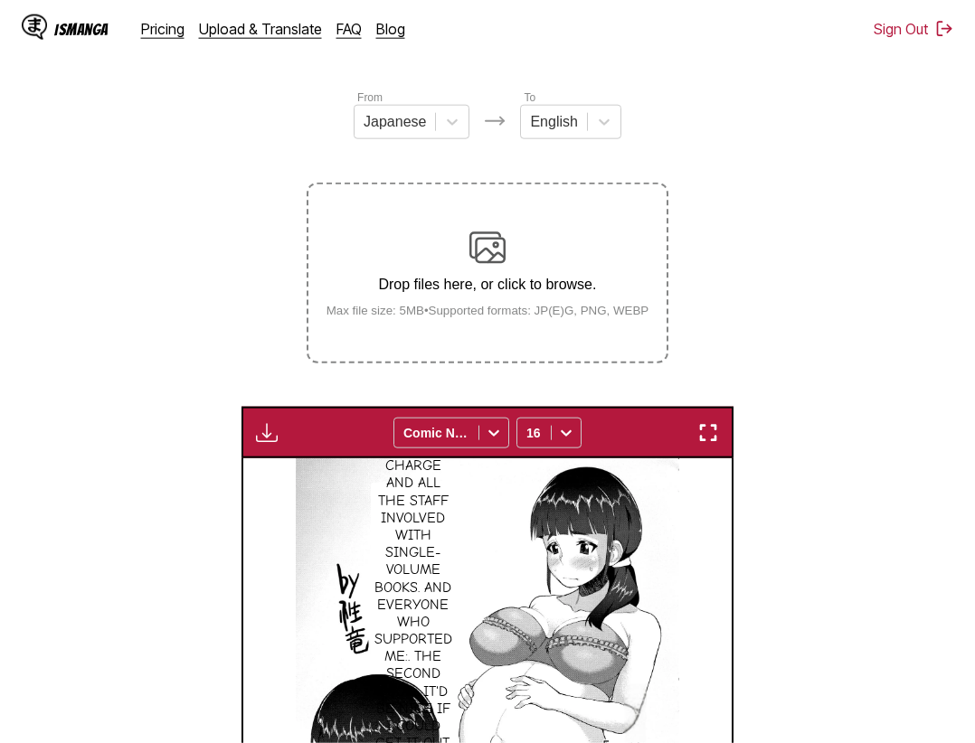
scroll to position [691, 0]
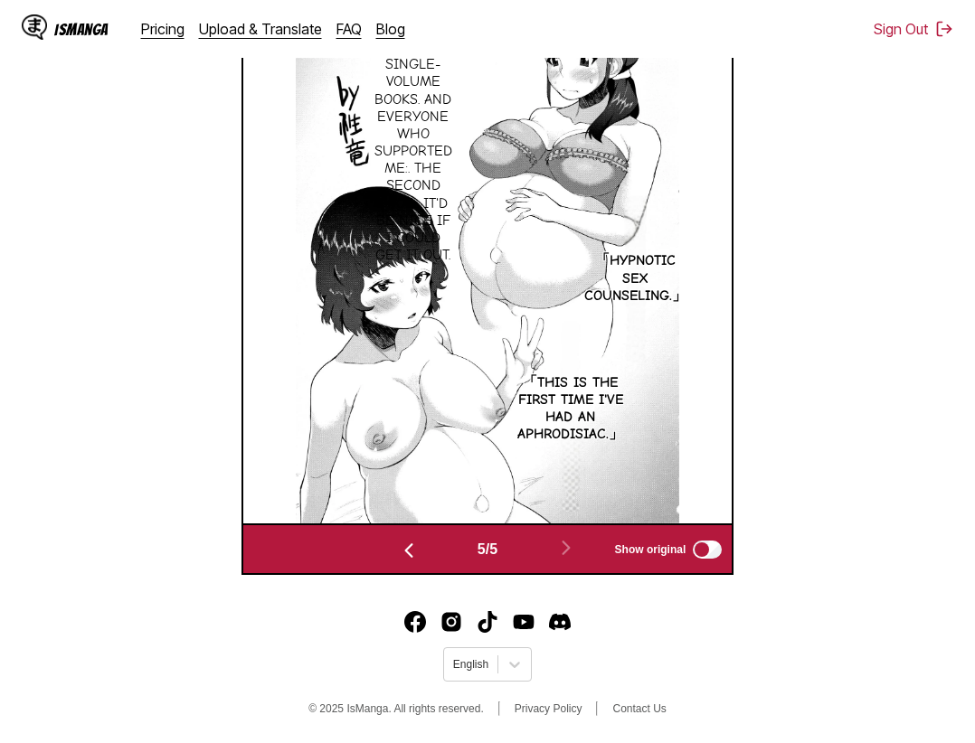
click at [398, 553] on img "button" at bounding box center [409, 551] width 22 height 22
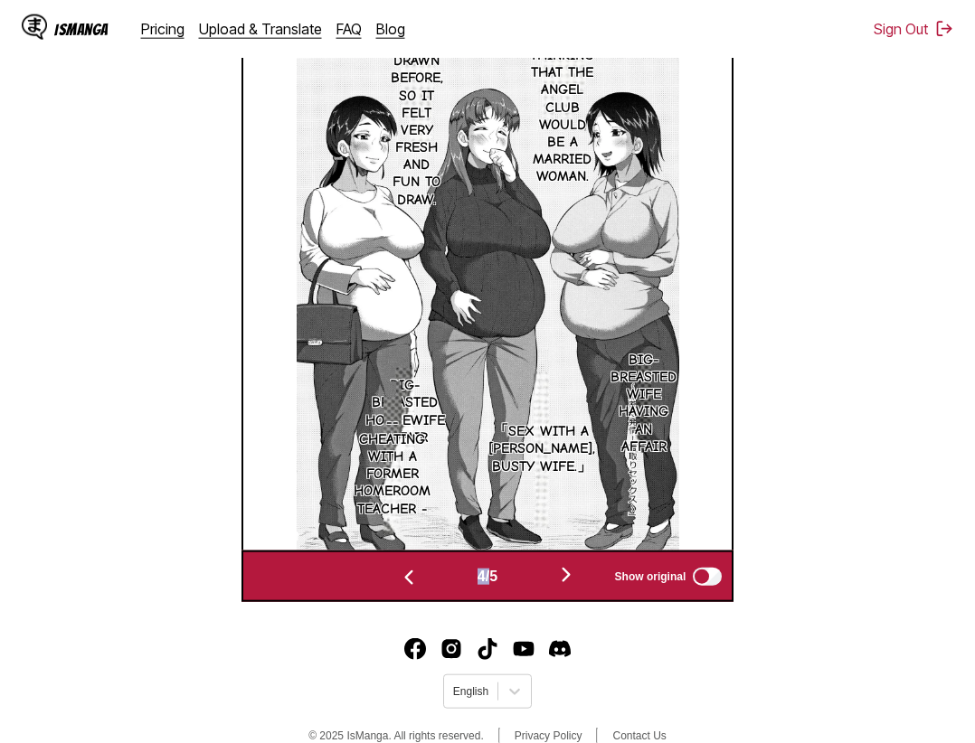
click at [394, 553] on div "4 / 5 Show original" at bounding box center [487, 577] width 493 height 52
click at [398, 582] on img "button" at bounding box center [409, 578] width 22 height 22
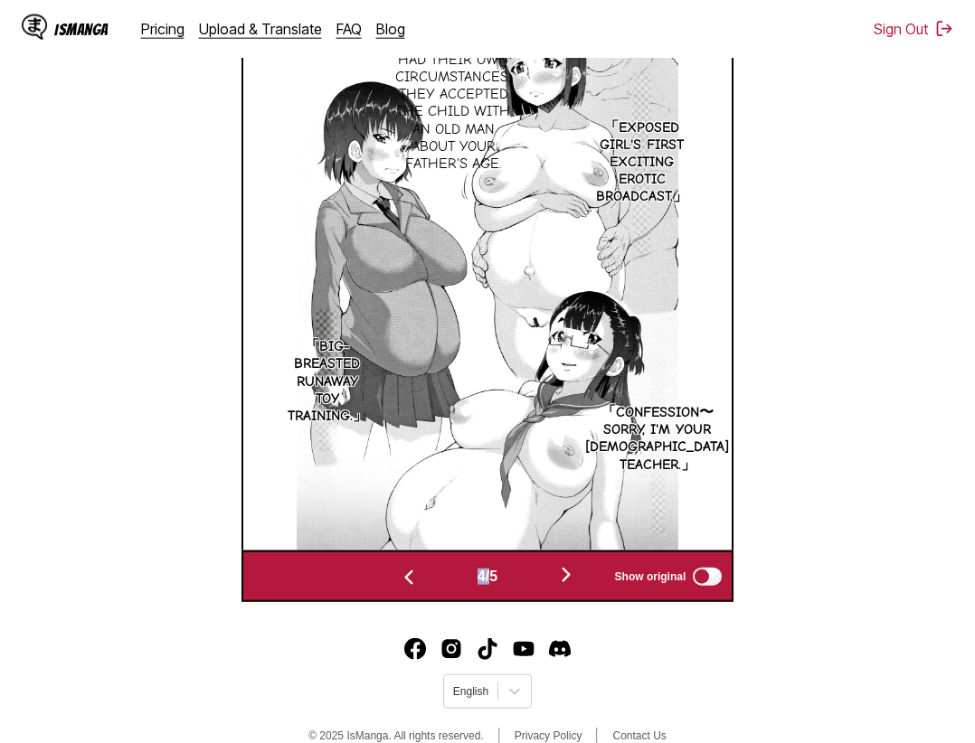
click at [398, 582] on img "button" at bounding box center [409, 578] width 22 height 22
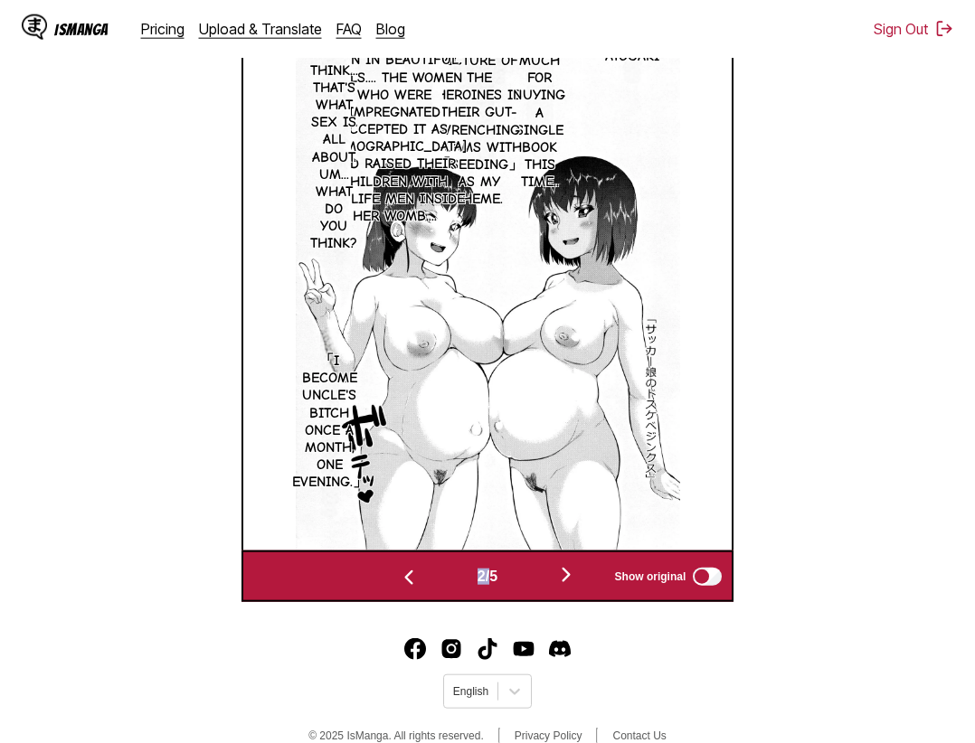
click at [398, 582] on img "button" at bounding box center [409, 578] width 22 height 22
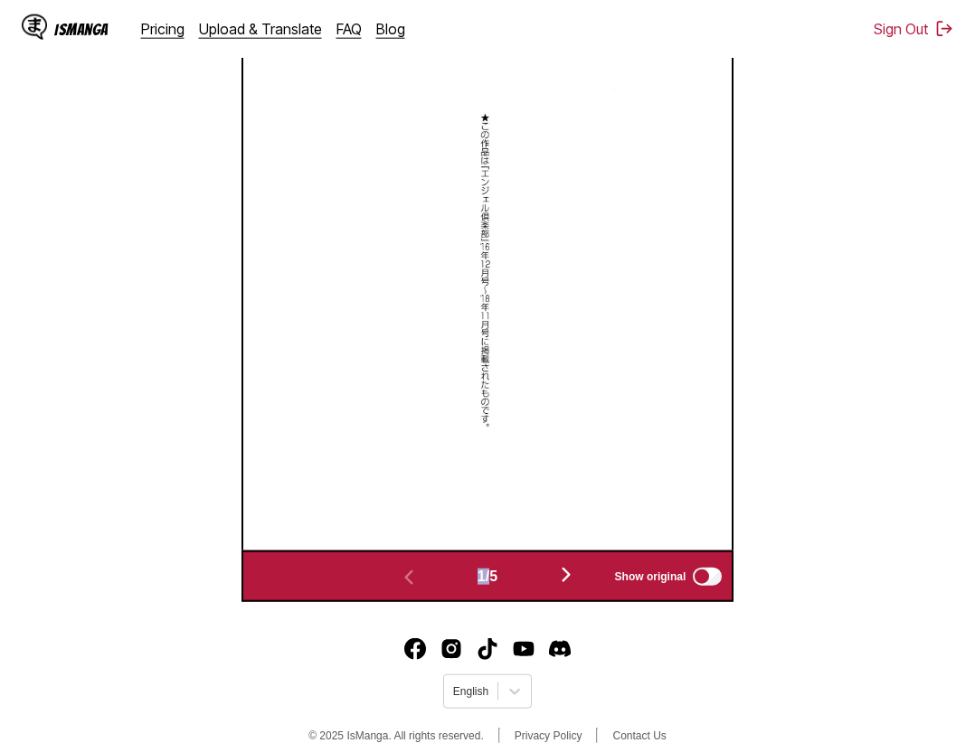
scroll to position [292, 0]
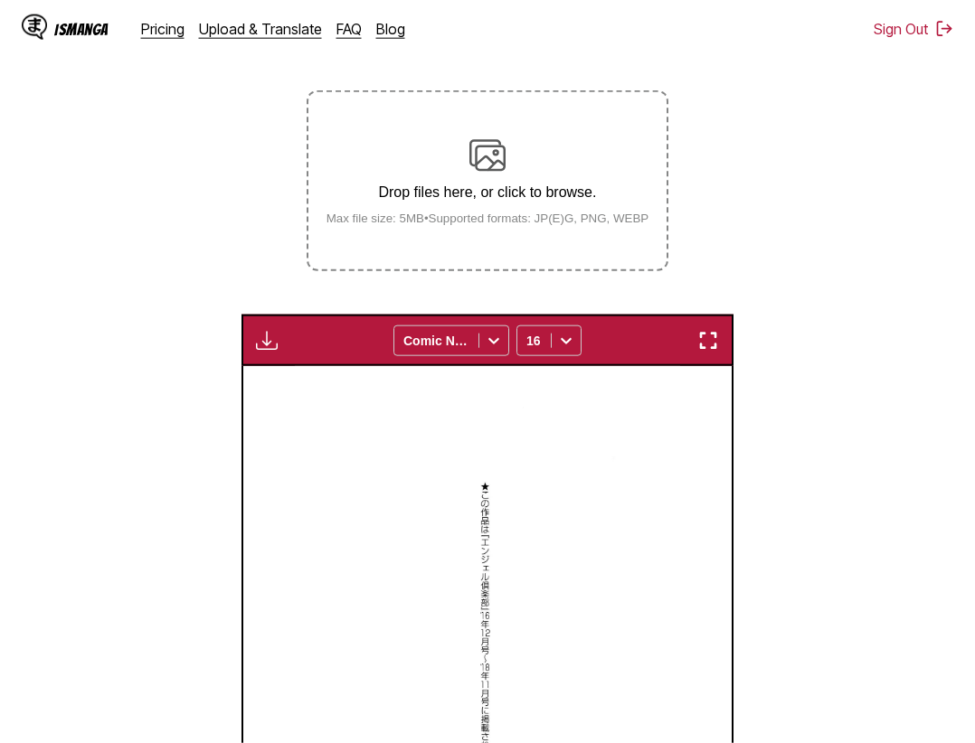
click at [716, 344] on img "button" at bounding box center [708, 341] width 22 height 22
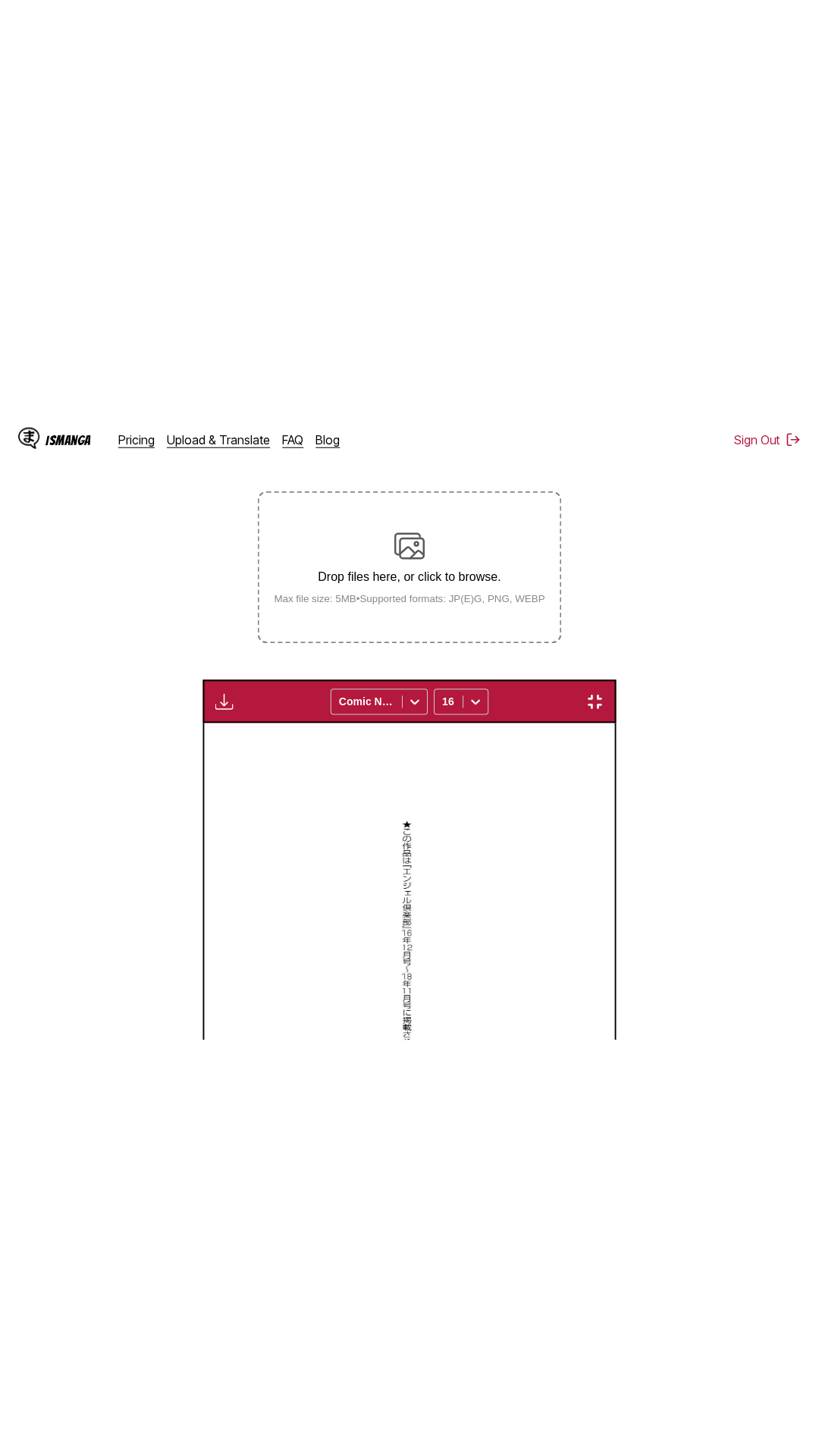
scroll to position [96, 0]
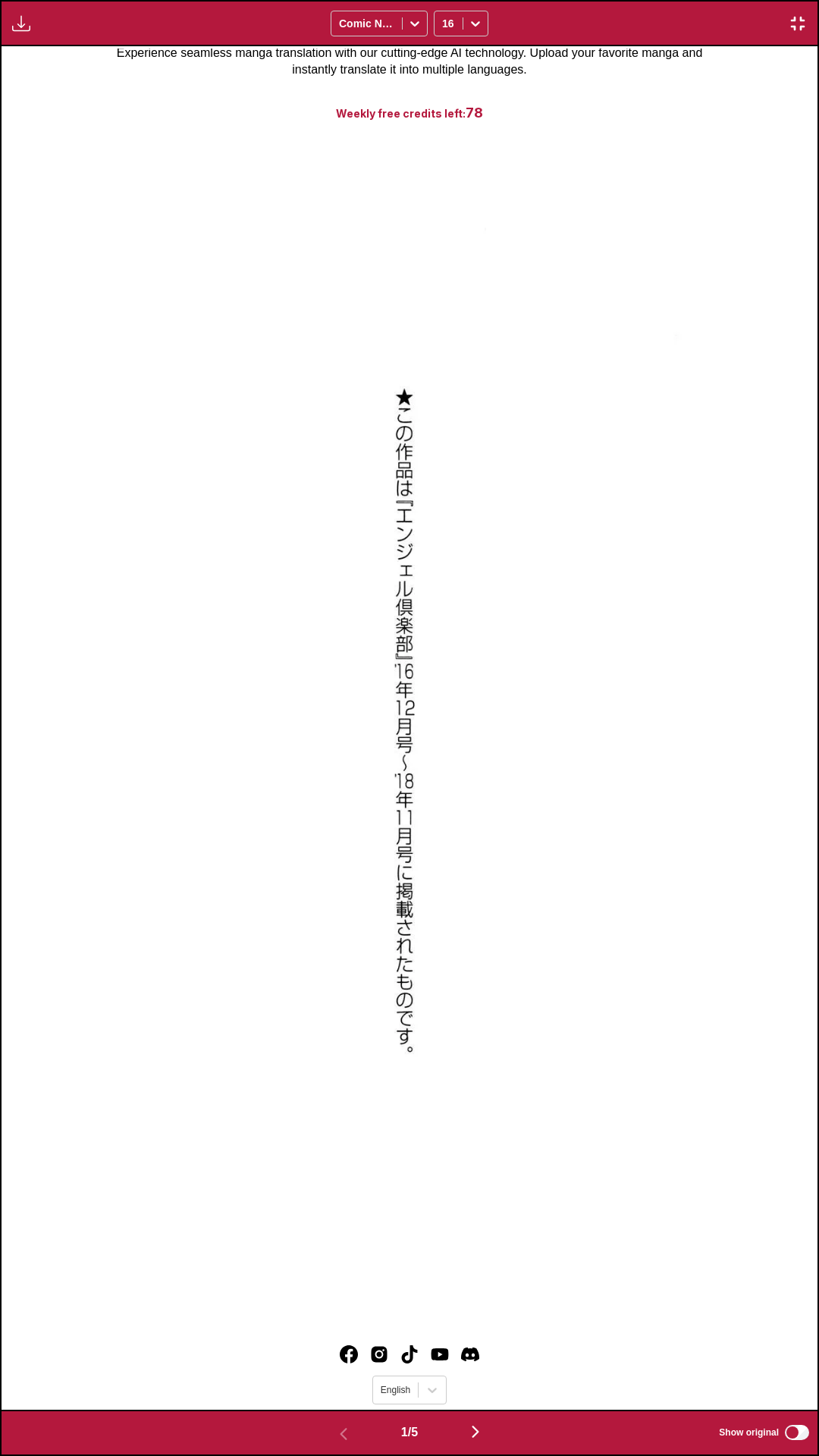
click at [567, 0] on div "Download Panel Download All Comic Neue 16" at bounding box center [409, 23] width 819 height 46
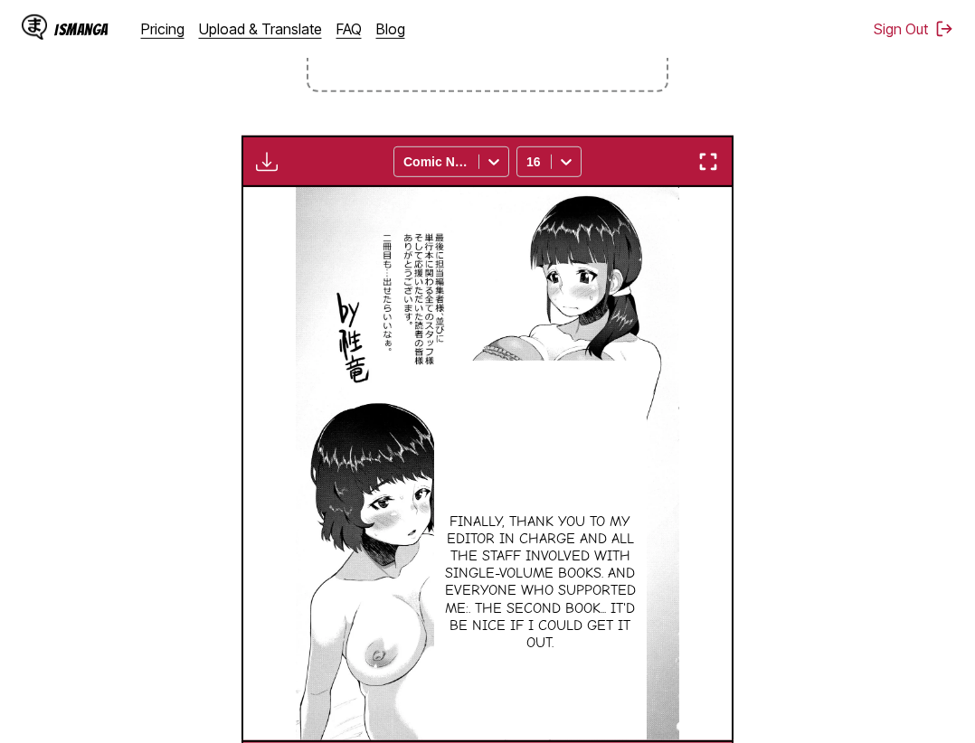
scroll to position [0, 1955]
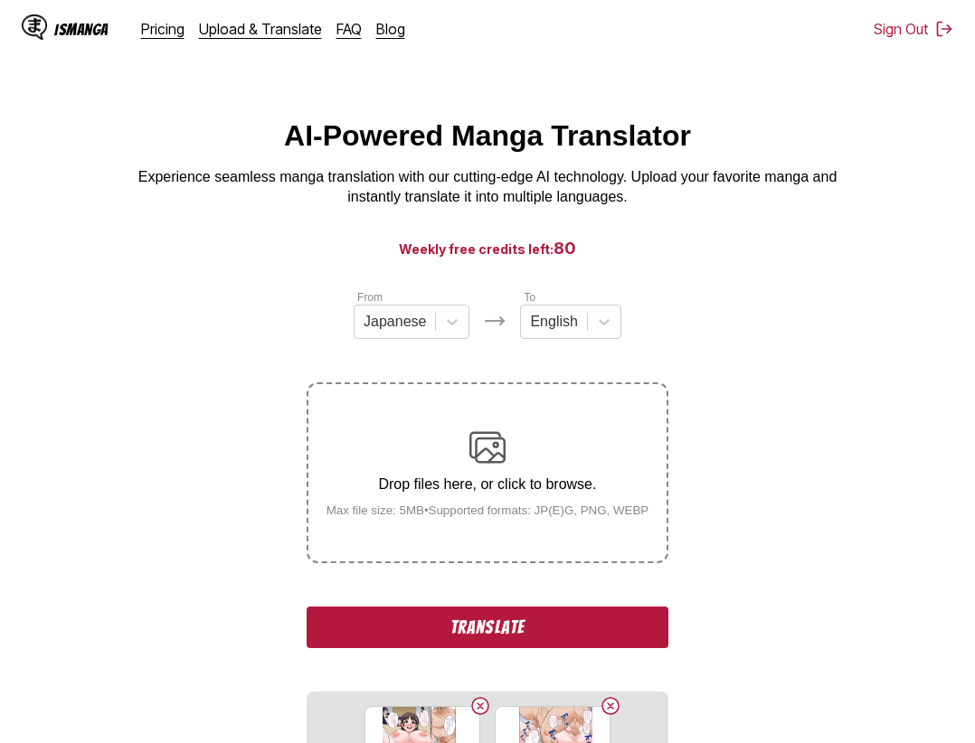
click at [564, 623] on button "Translate" at bounding box center [488, 628] width 362 height 42
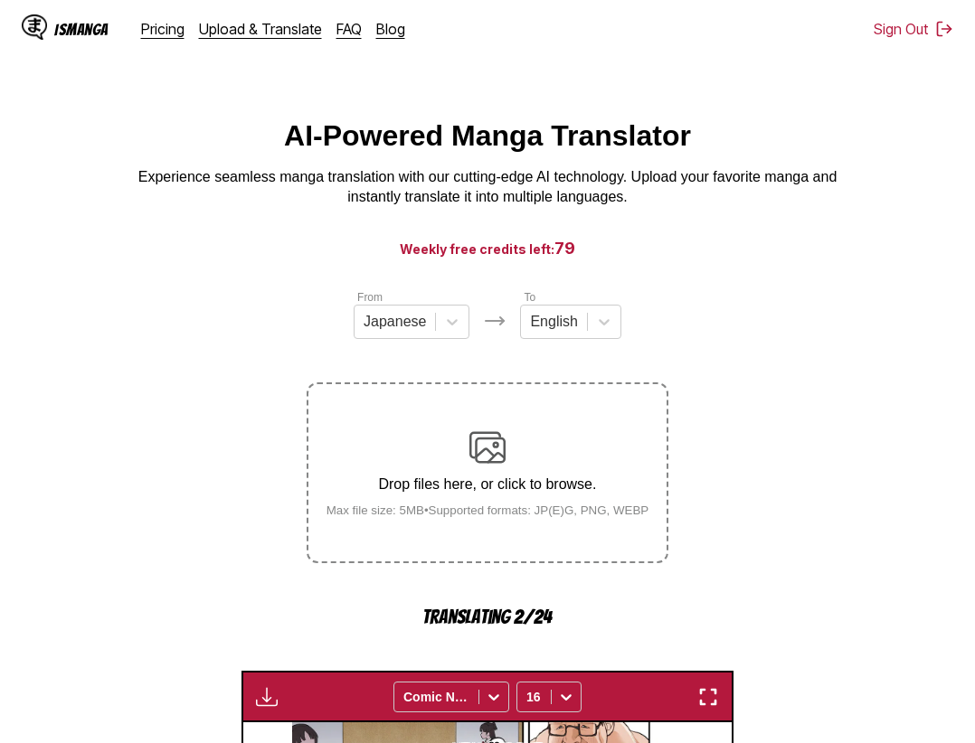
click at [904, 214] on main "AI-Powered Manga Translator Experience seamless manga translation with our cutt…" at bounding box center [487, 723] width 975 height 1208
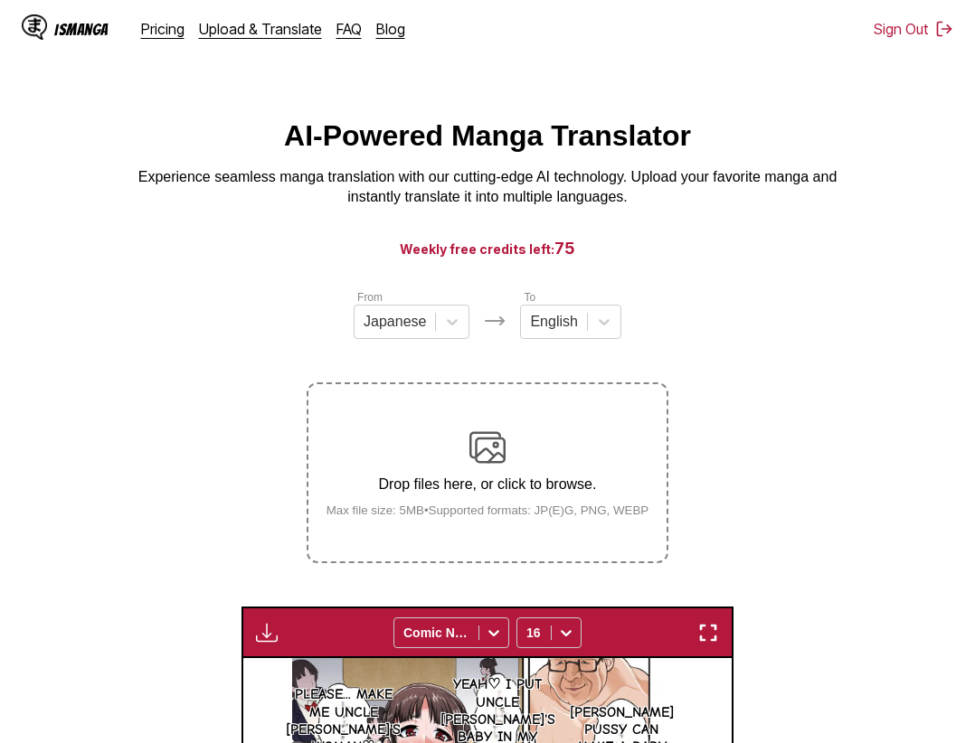
scroll to position [184, 0]
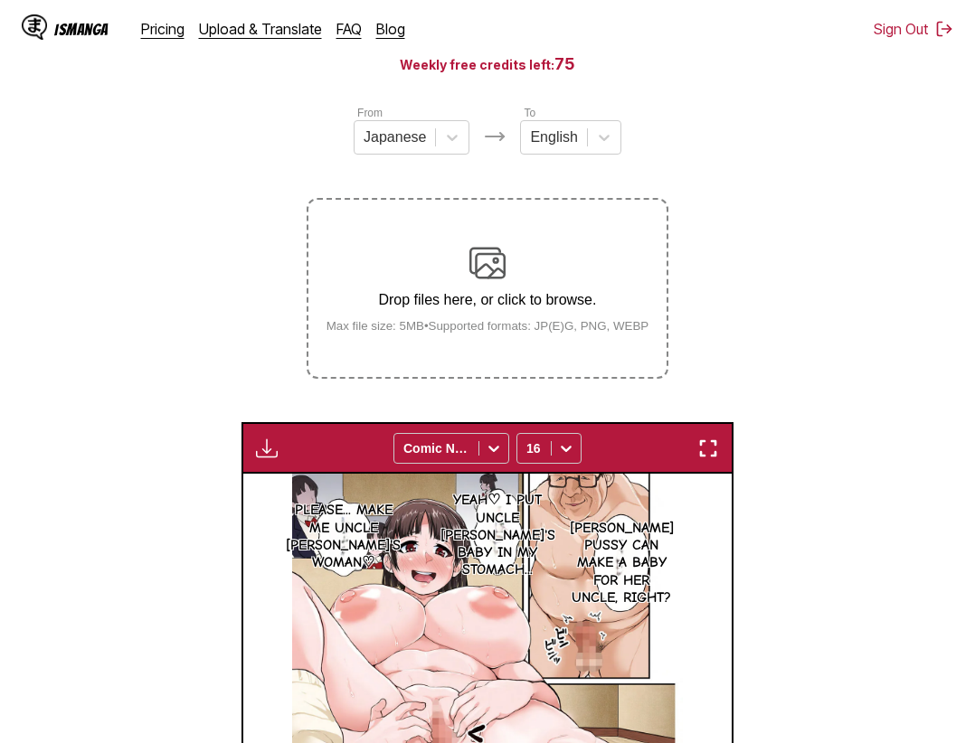
click at [722, 439] on div "Download Panel Download All Comic Neue 16" at bounding box center [487, 448] width 493 height 52
click at [706, 445] on img "button" at bounding box center [708, 449] width 22 height 22
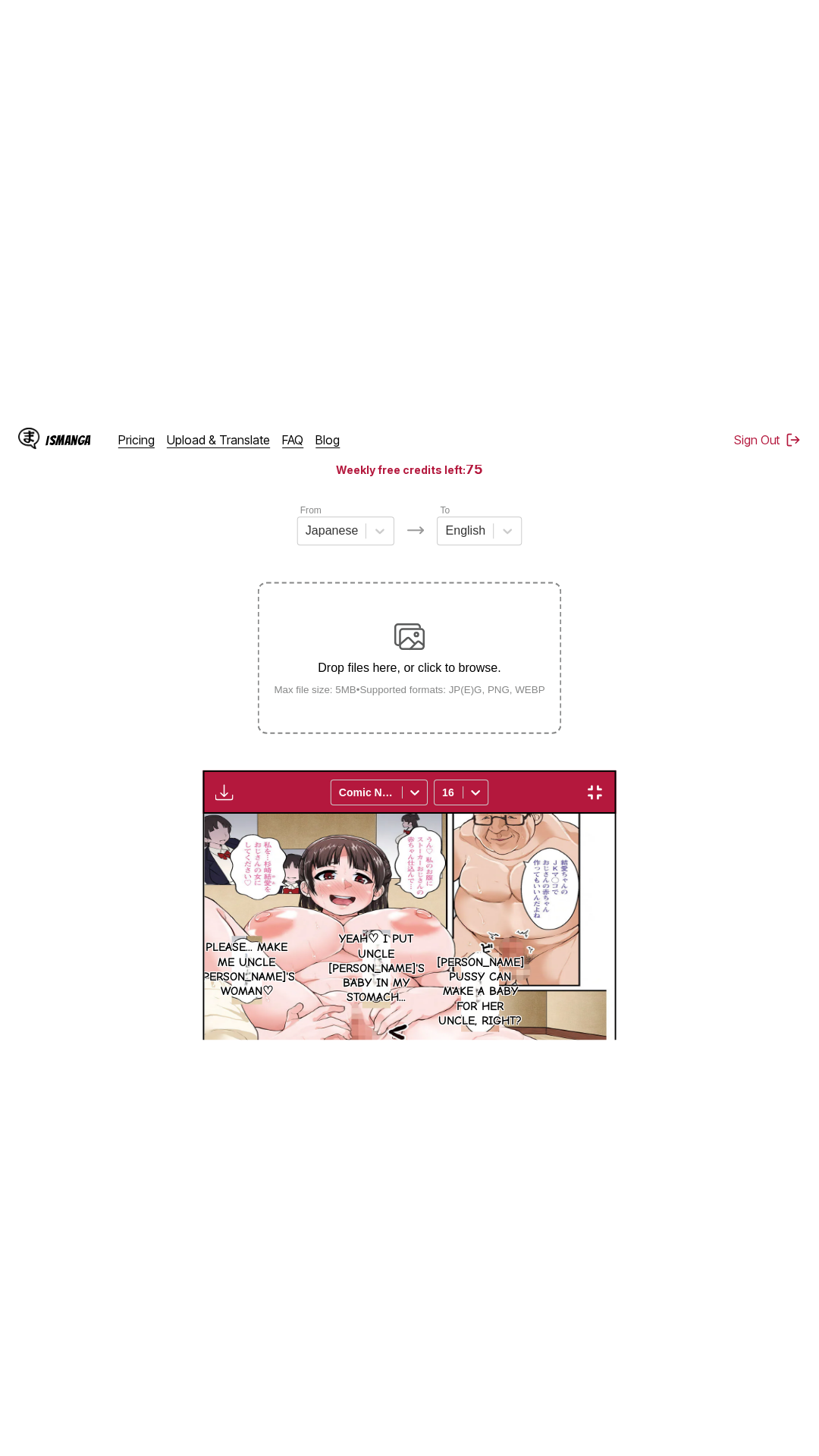
scroll to position [96, 0]
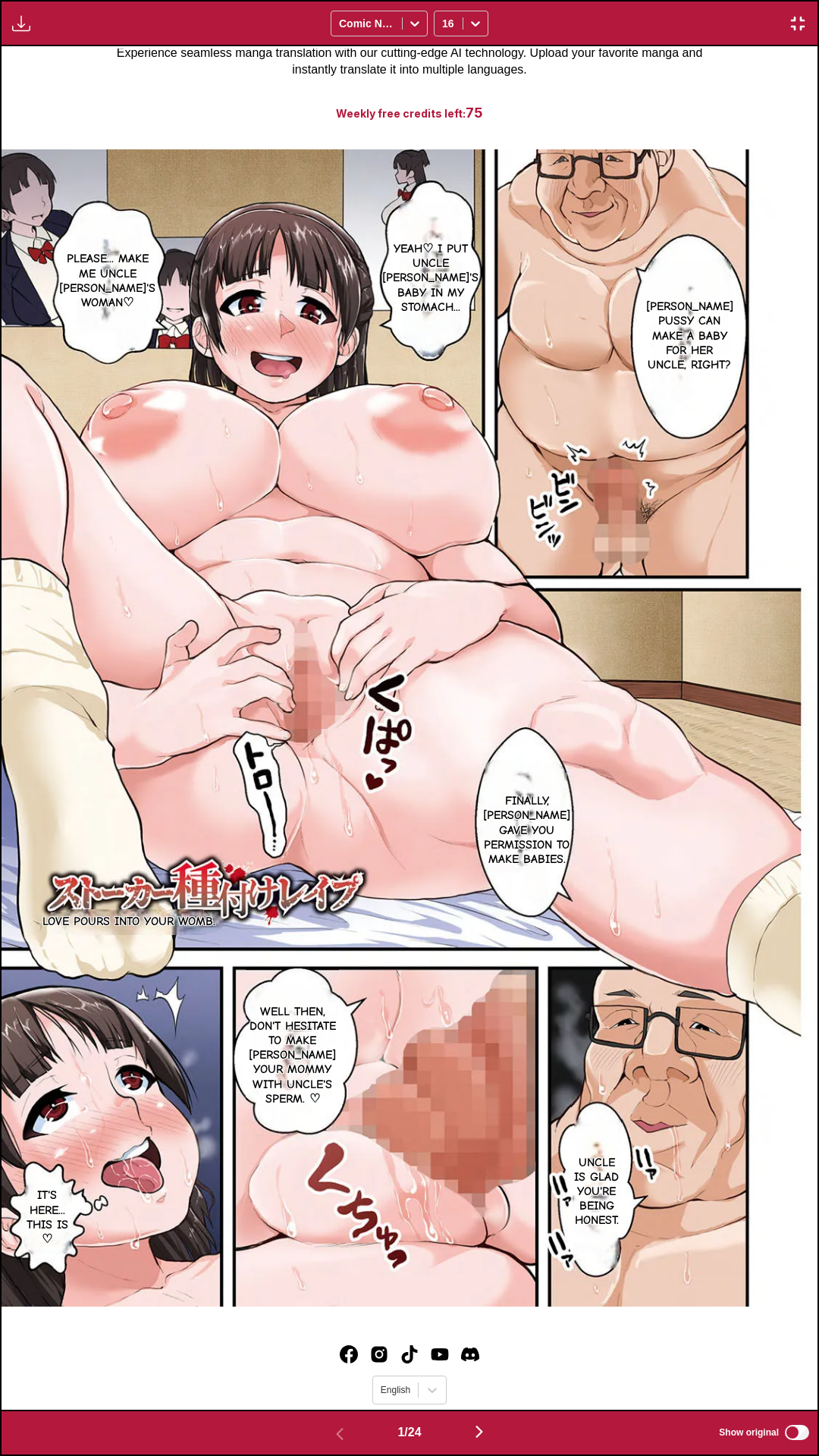
click at [547, 0] on div "Download Panel Download All Comic Neue 16" at bounding box center [409, 23] width 819 height 46
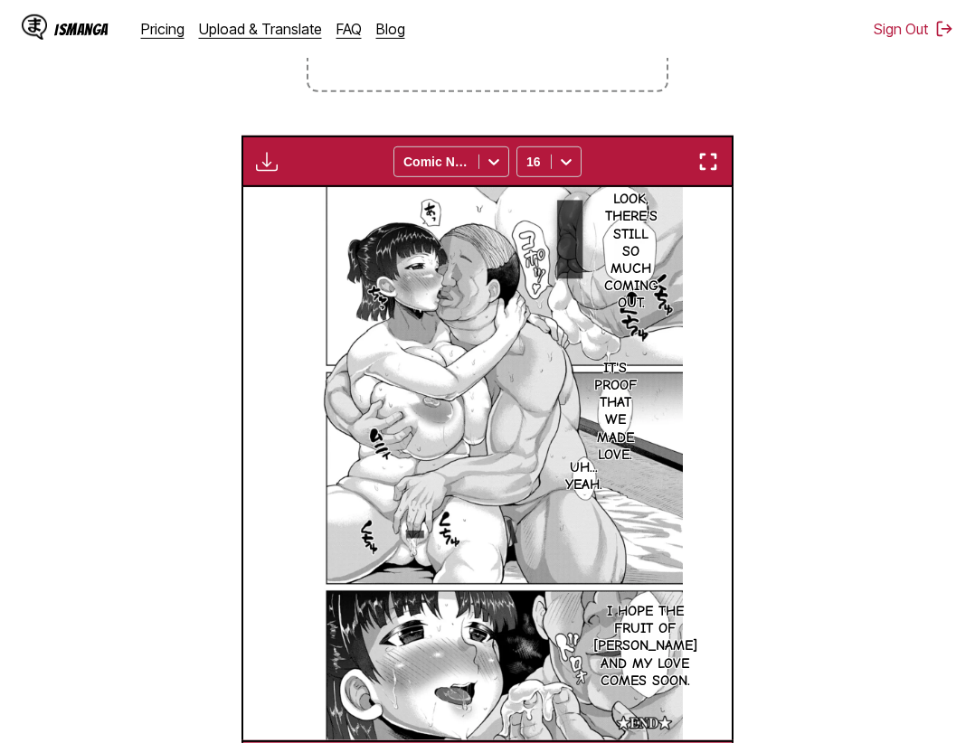
scroll to position [379, 0]
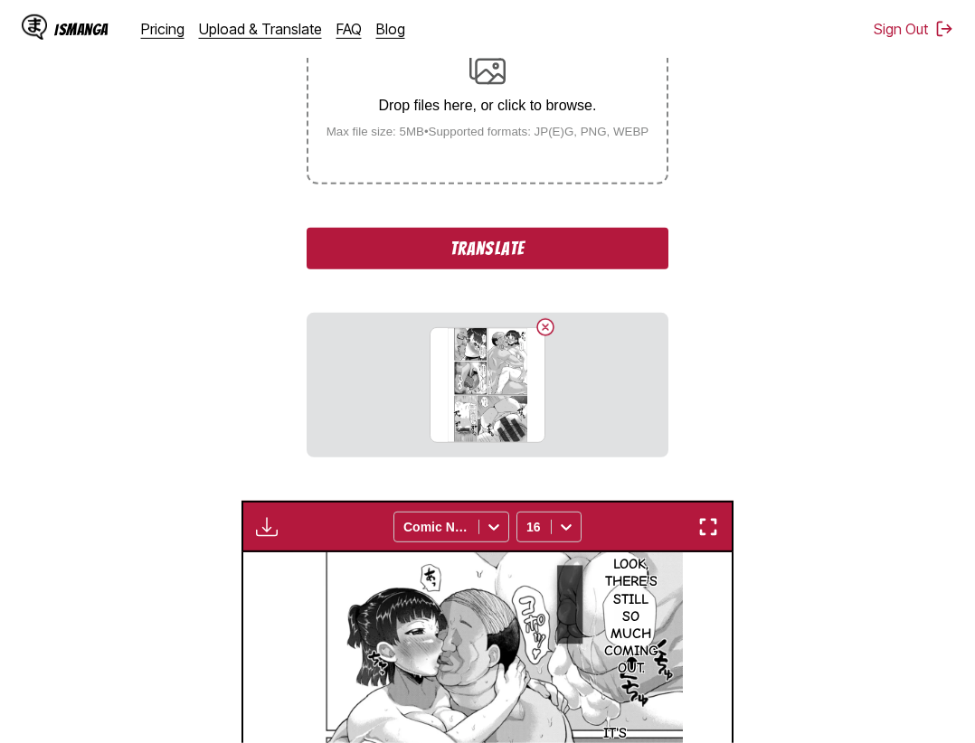
click at [557, 247] on button "Translate" at bounding box center [488, 249] width 362 height 42
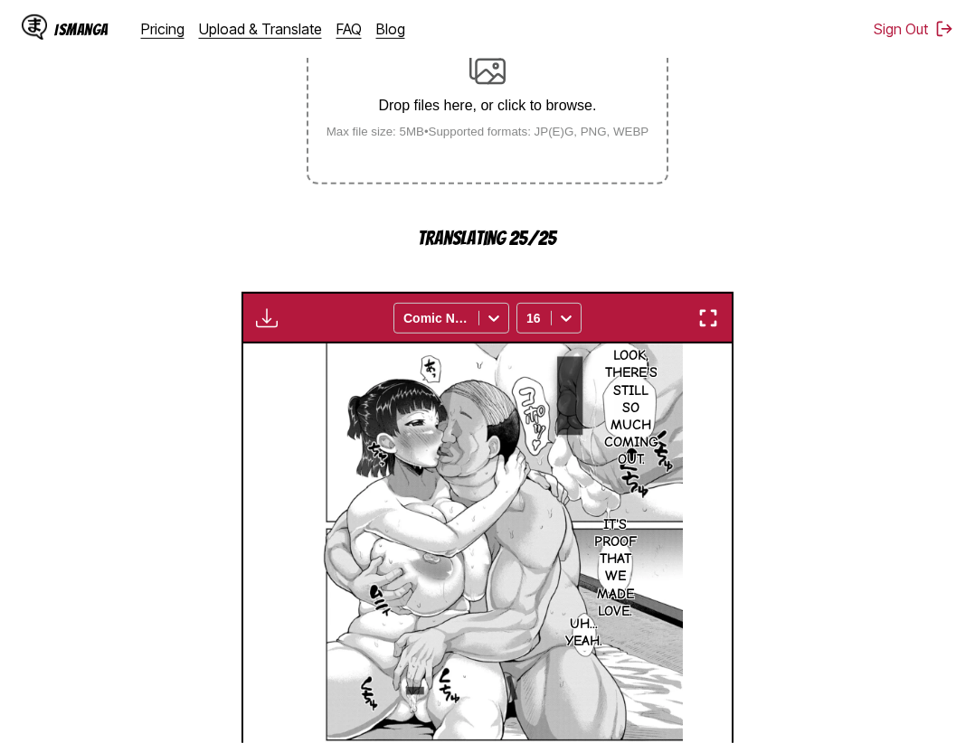
scroll to position [755, 0]
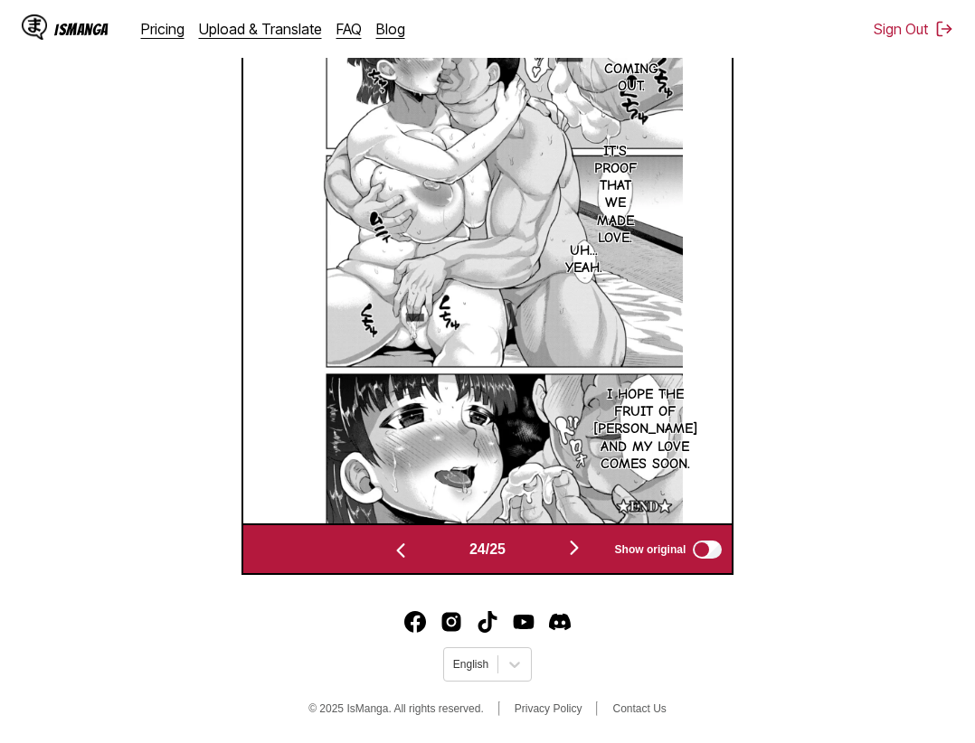
click at [580, 544] on img "button" at bounding box center [574, 548] width 22 height 22
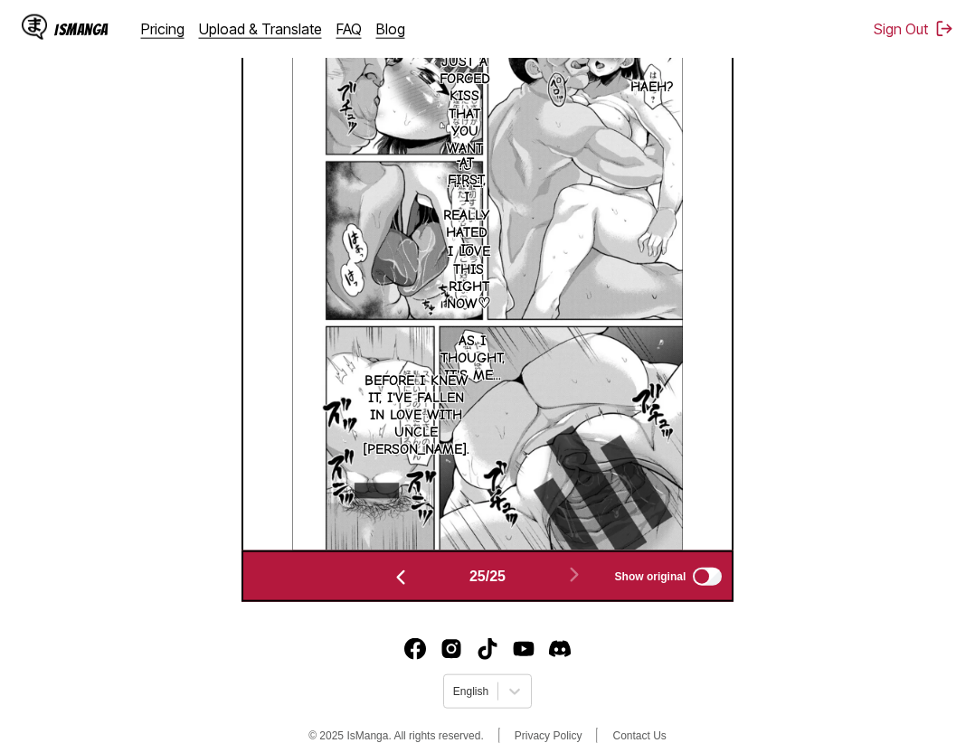
scroll to position [477, 0]
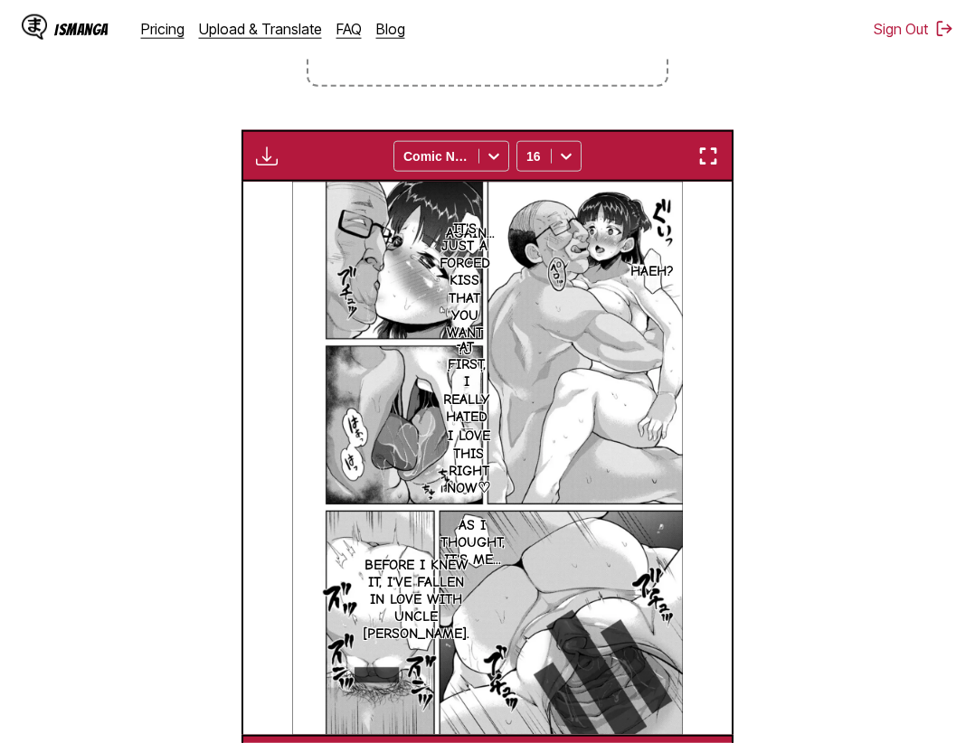
click at [711, 158] on img "button" at bounding box center [708, 157] width 22 height 22
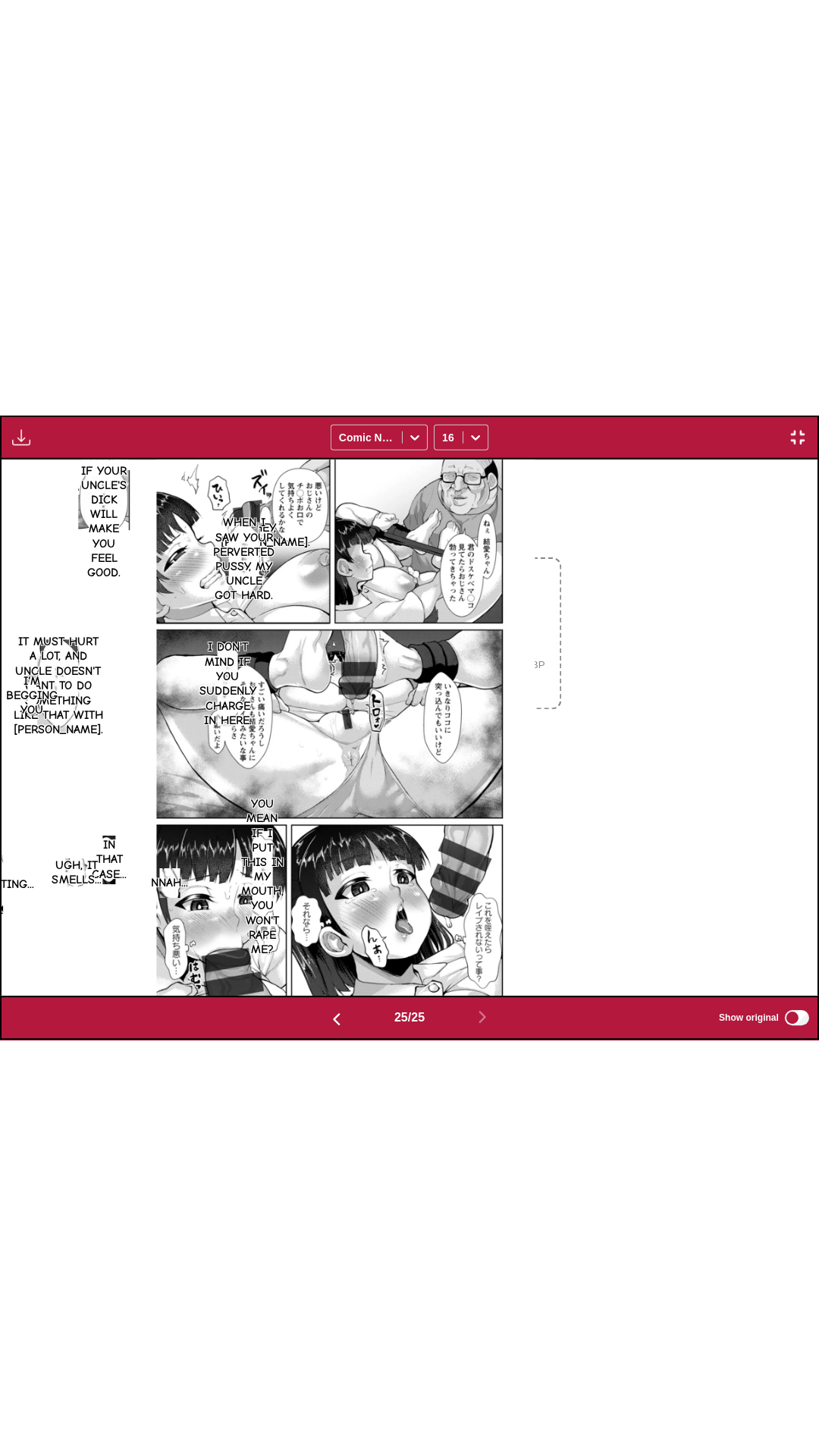
scroll to position [0, 19574]
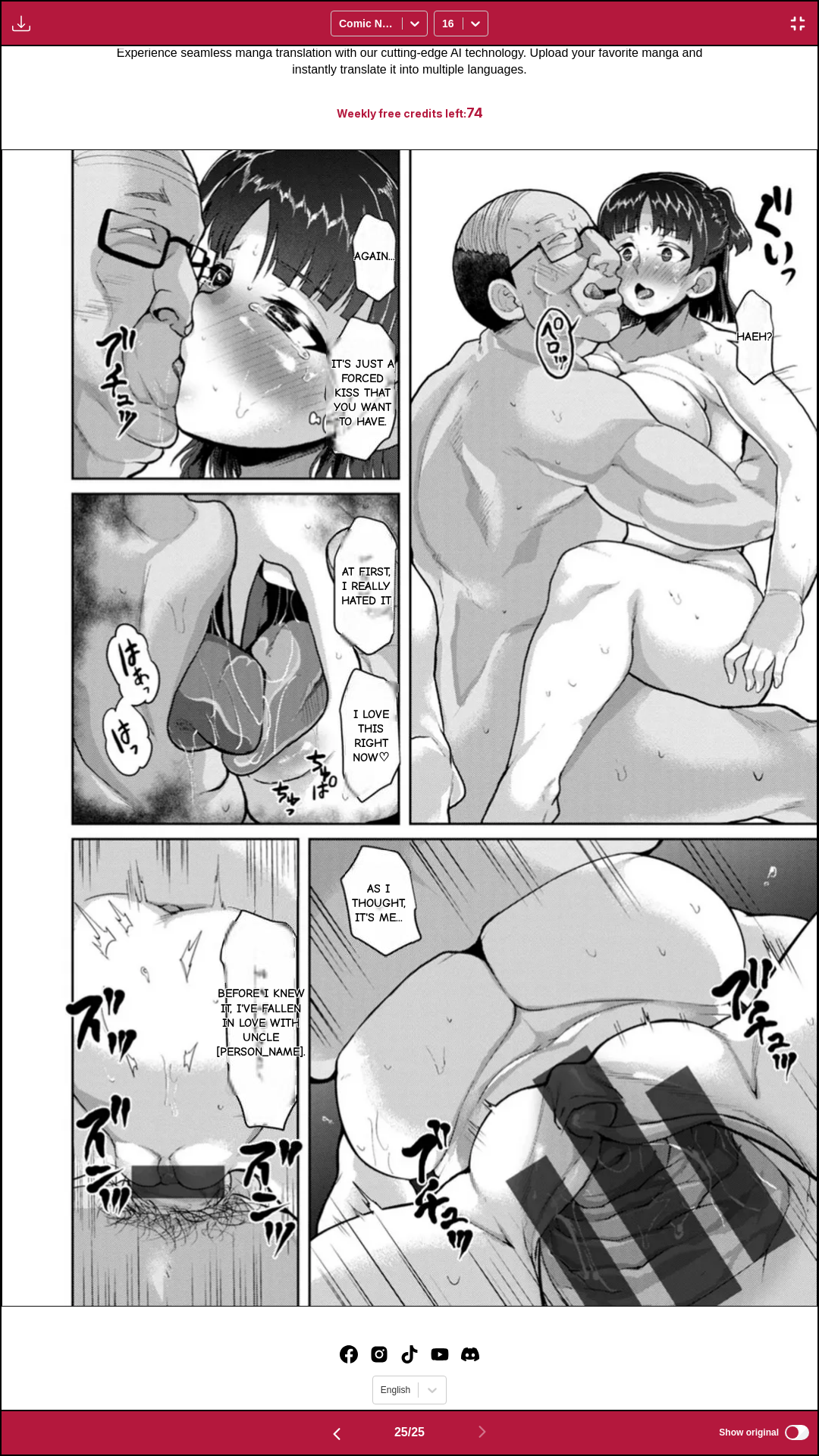
click at [628, 0] on div "Download Panel Download All Comic Neue 16" at bounding box center [409, 23] width 819 height 46
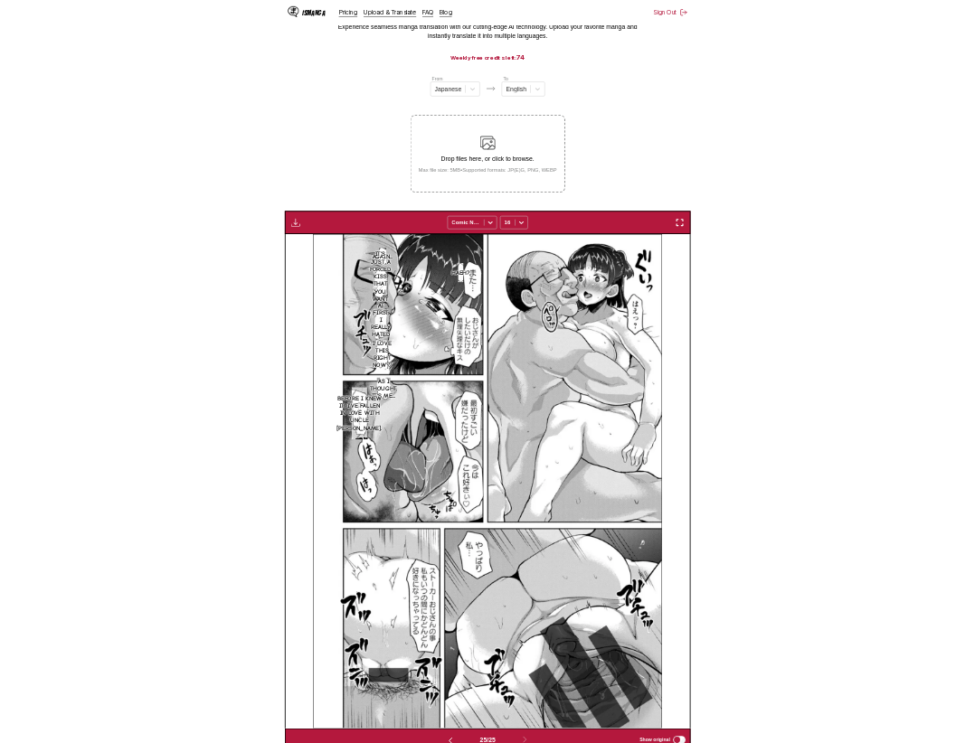
scroll to position [0, 11729]
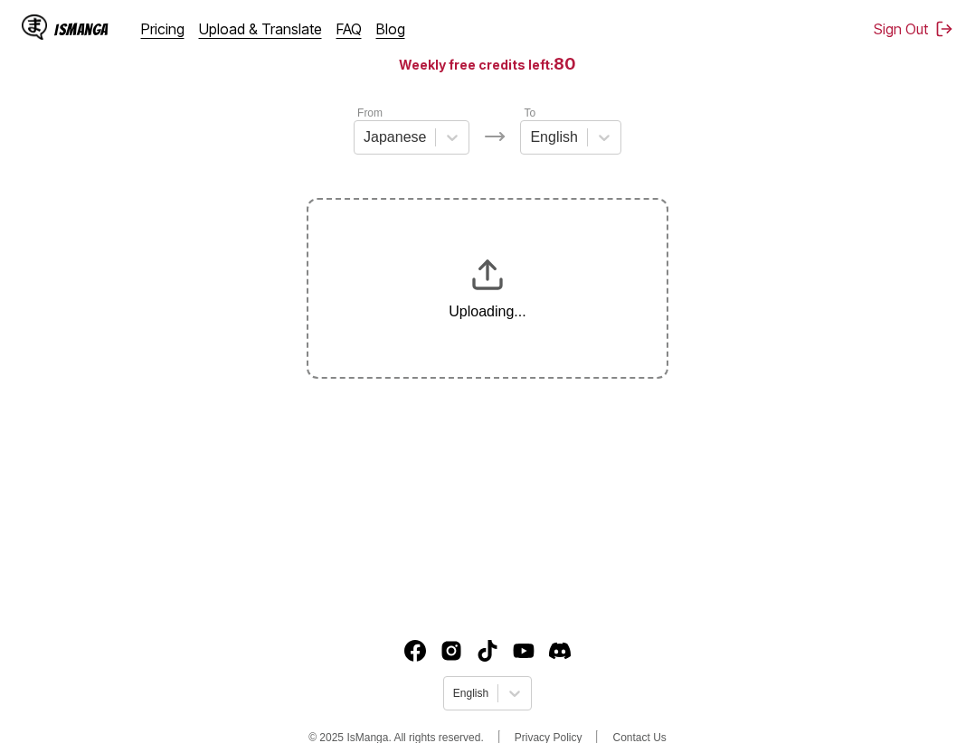
scroll to position [213, 0]
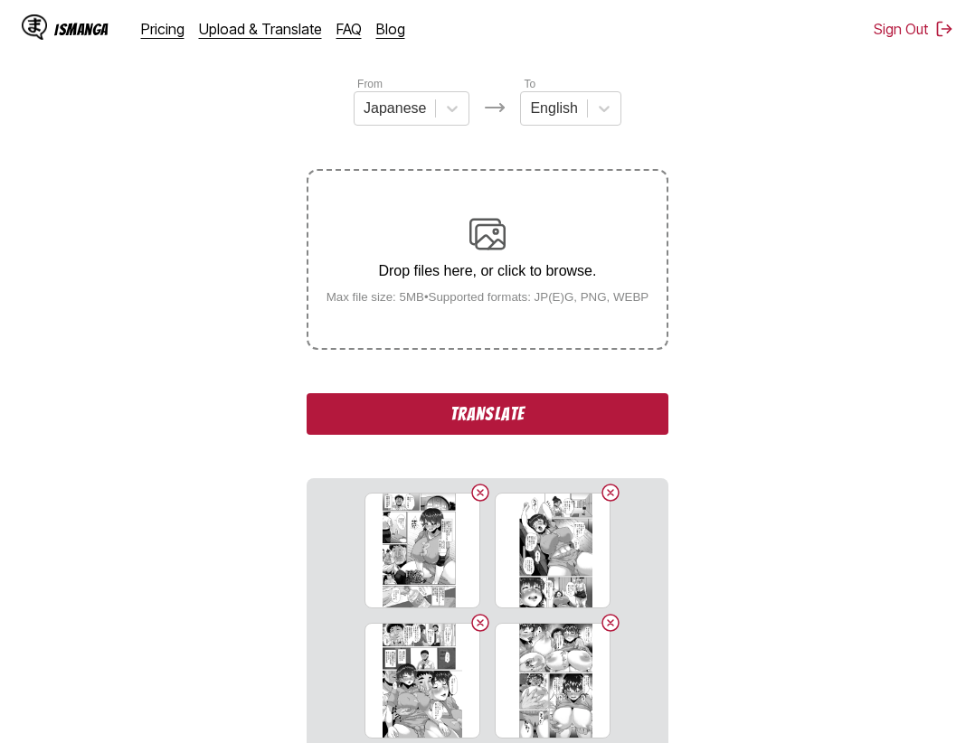
click at [626, 415] on button "Translate" at bounding box center [488, 414] width 362 height 42
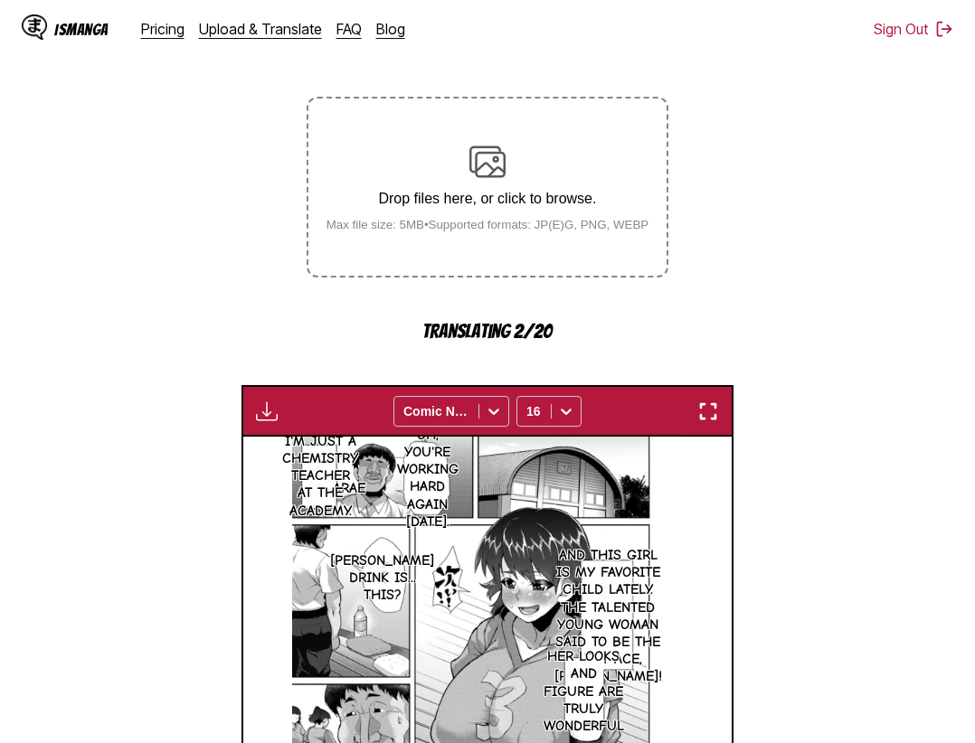
scroll to position [0, 0]
